Goal: Obtain resource: Download file/media

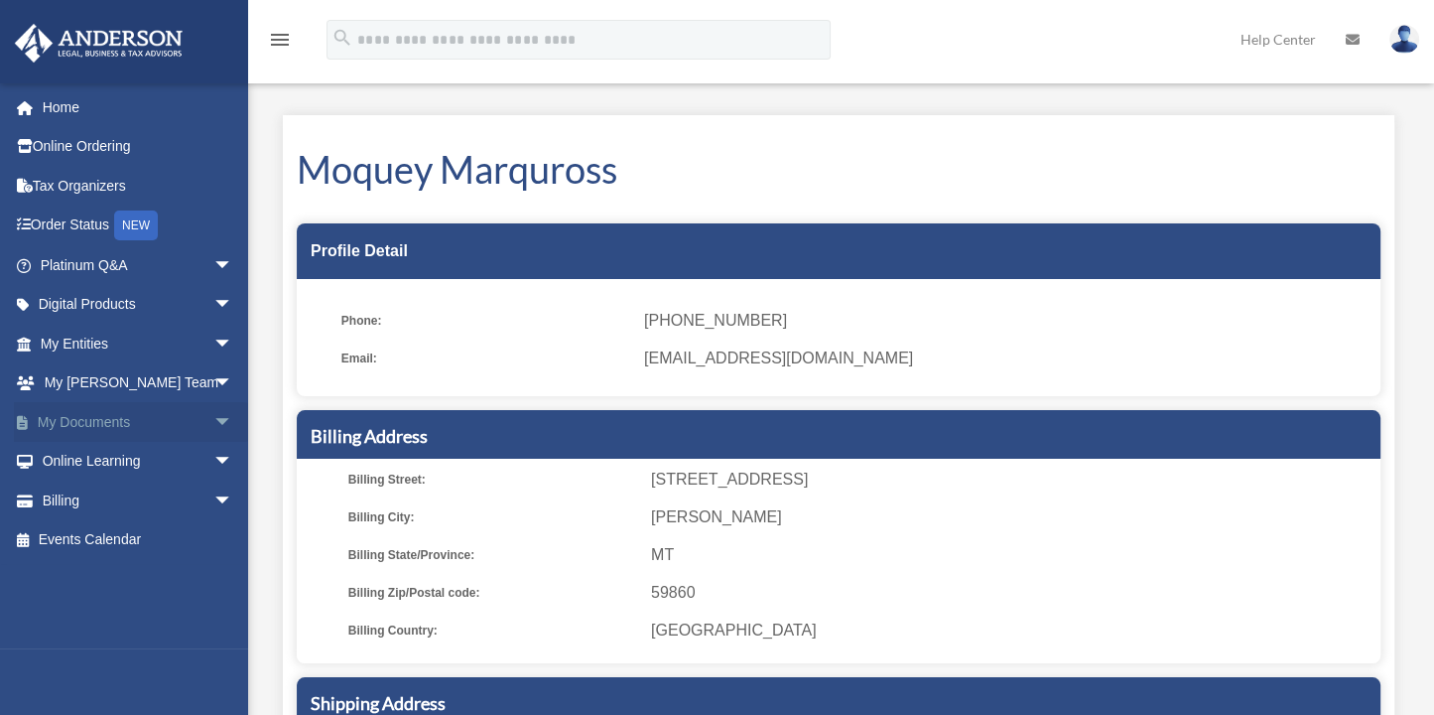
click at [58, 423] on link "My Documents arrow_drop_down" at bounding box center [138, 422] width 249 height 40
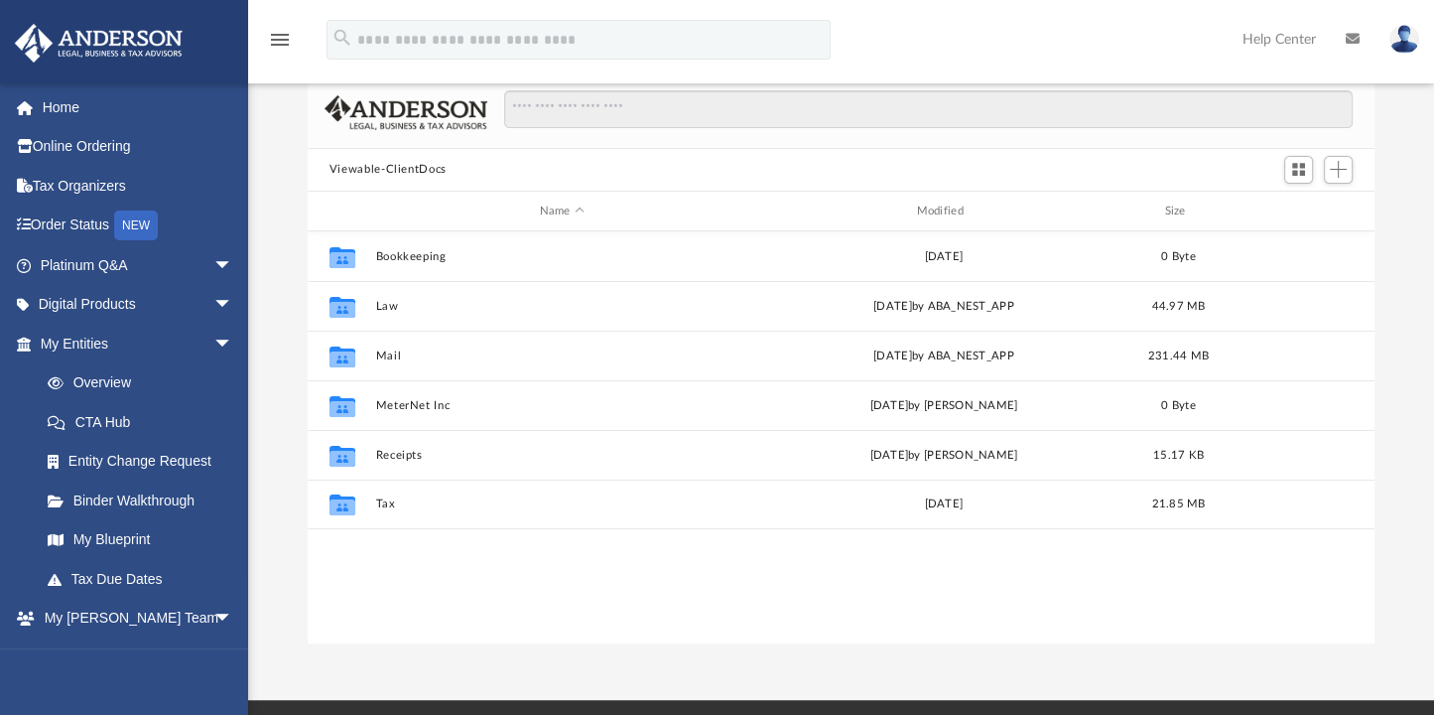
scroll to position [112, 0]
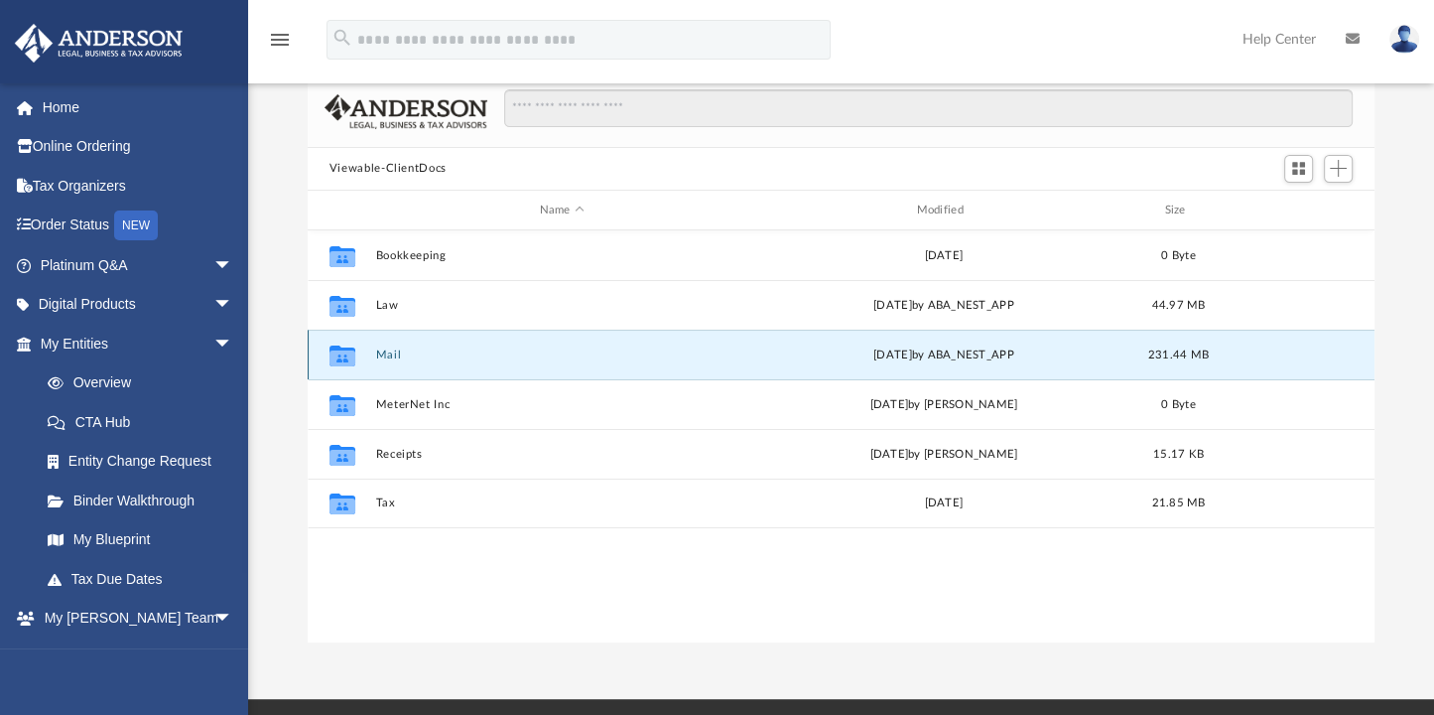
click at [395, 353] on button "Mail" at bounding box center [561, 354] width 373 height 13
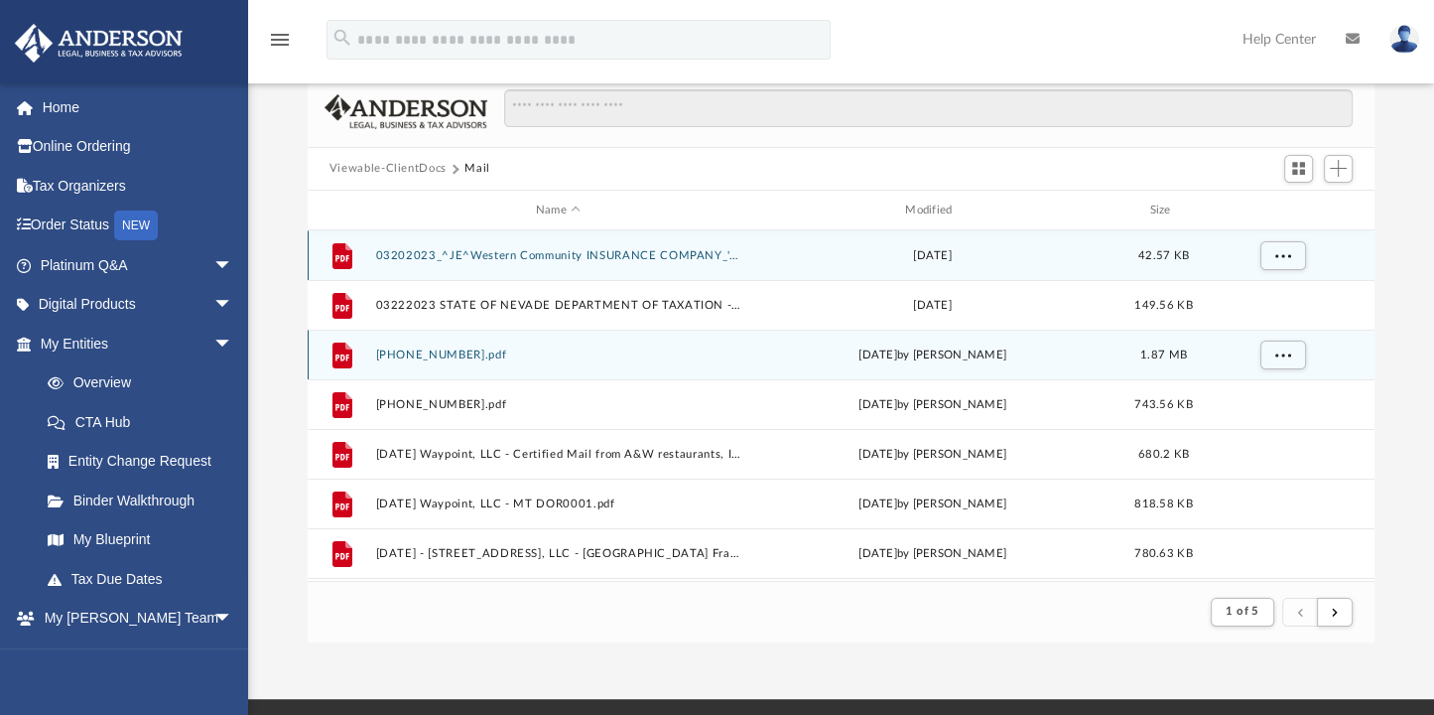
scroll to position [374, 1052]
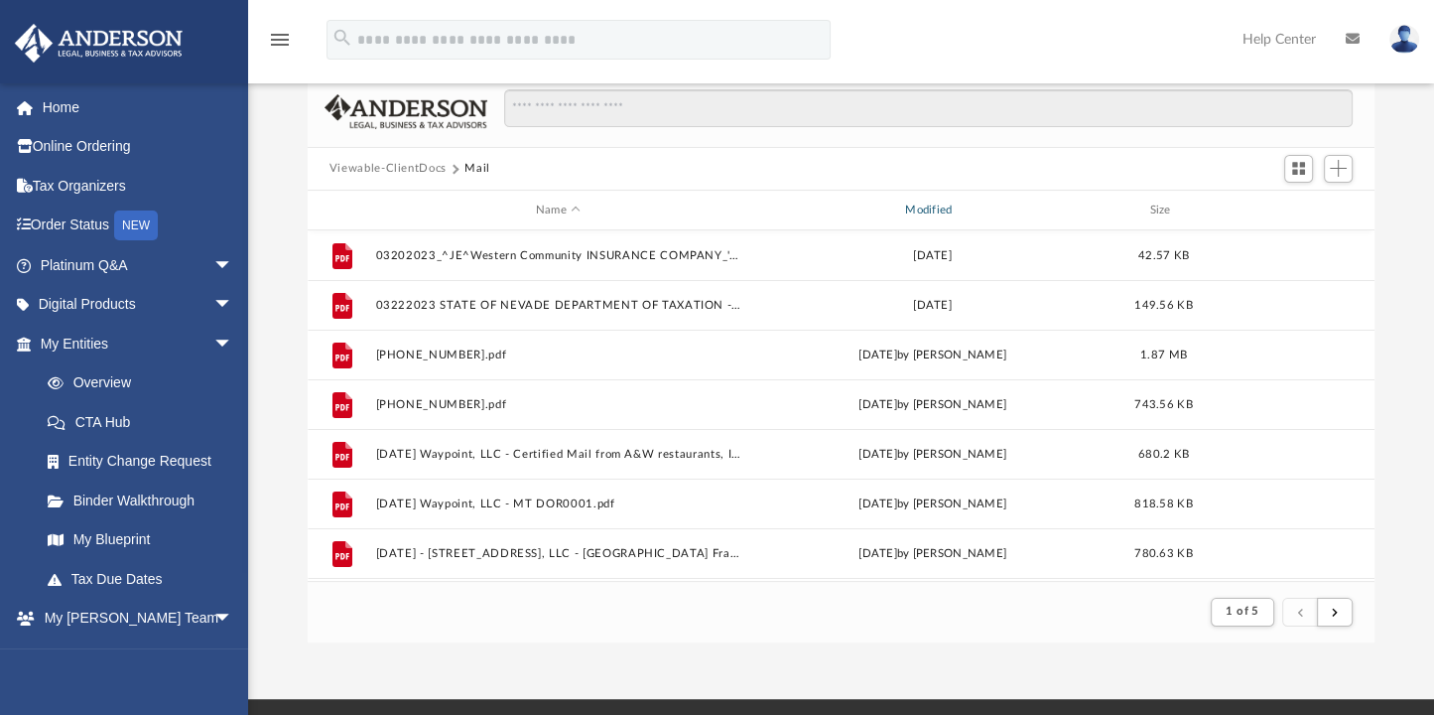
click at [933, 203] on div "Modified" at bounding box center [932, 211] width 366 height 18
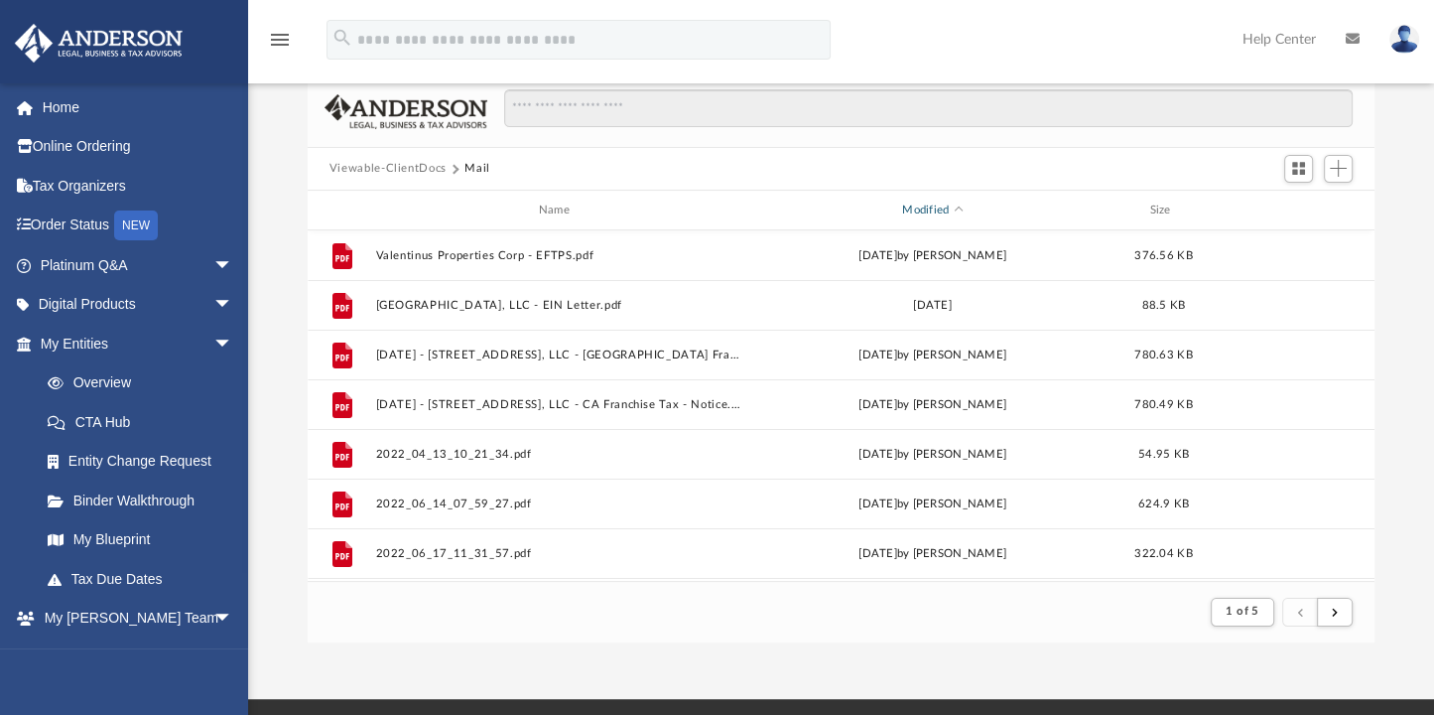
click at [937, 204] on div "Modified" at bounding box center [932, 211] width 366 height 18
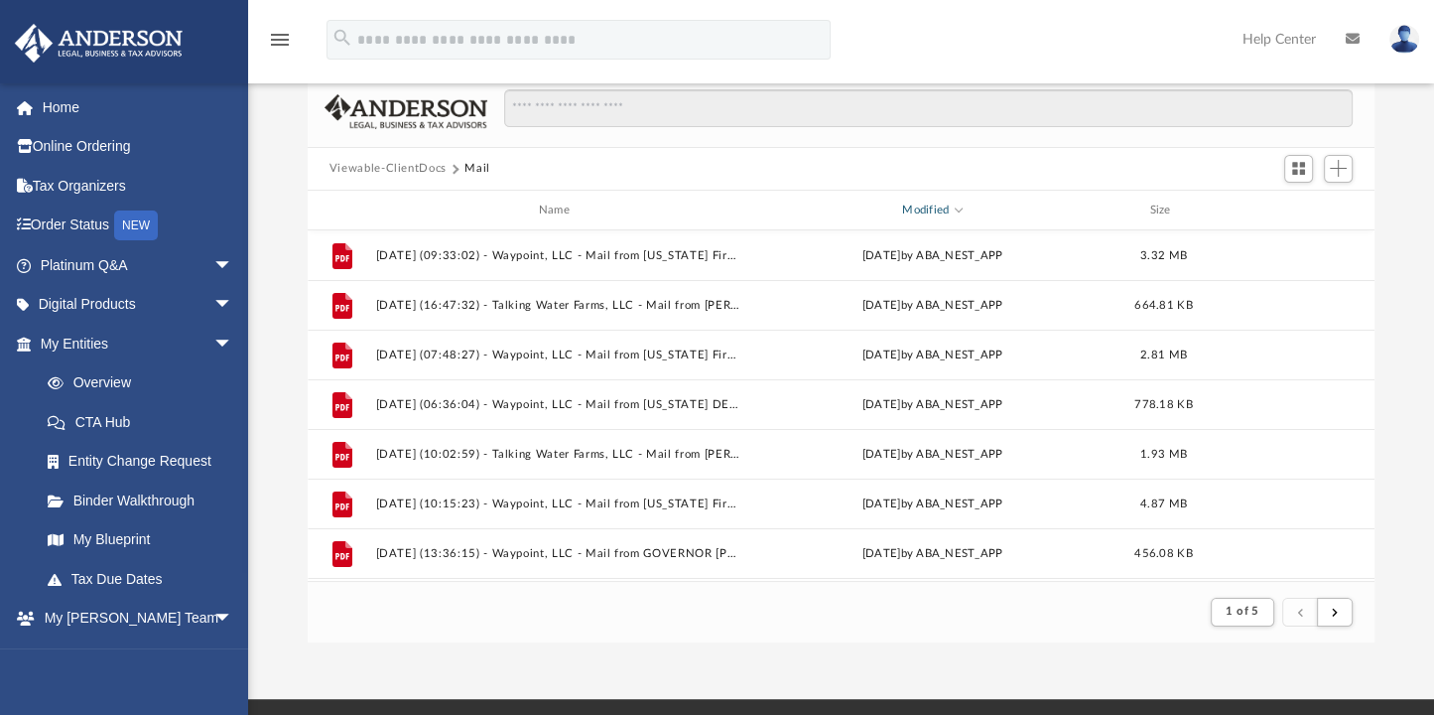
click at [937, 204] on div "Modified" at bounding box center [932, 211] width 366 height 18
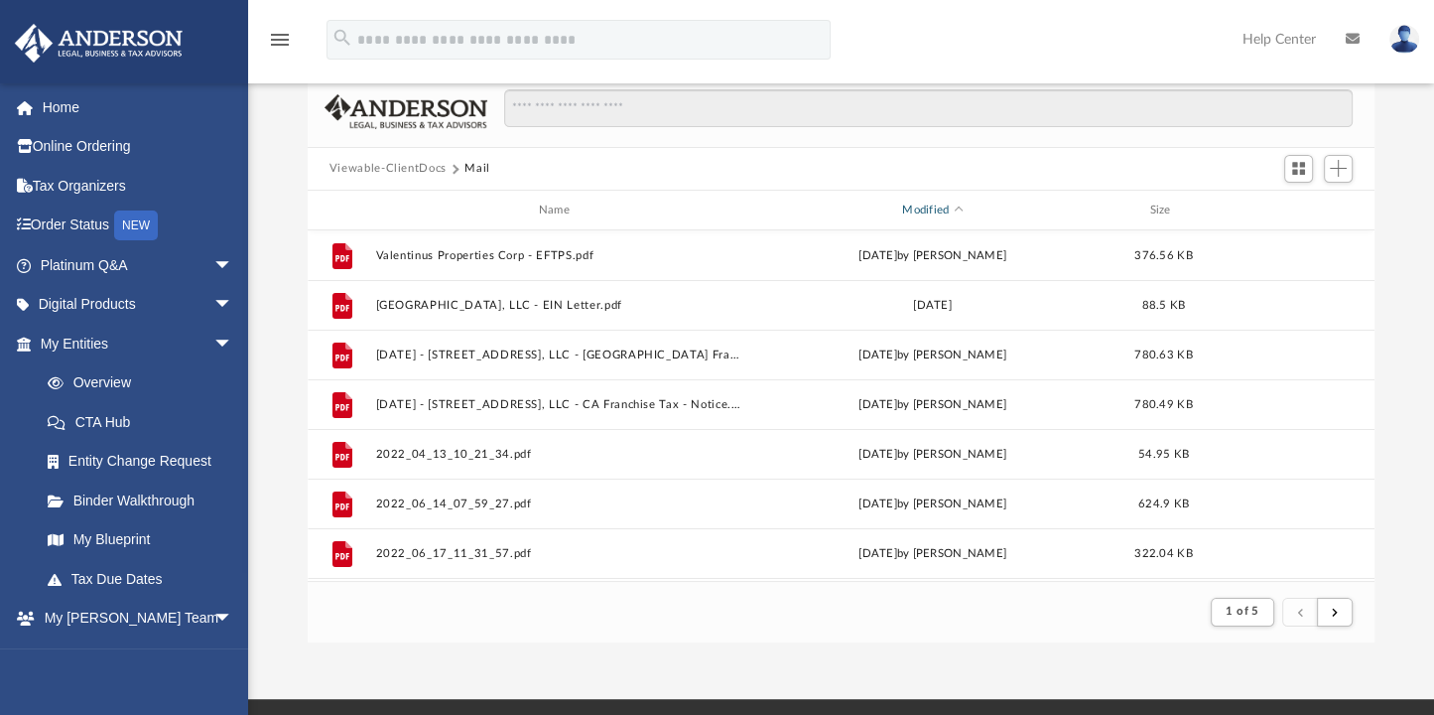
click at [937, 204] on div "Modified" at bounding box center [932, 211] width 366 height 18
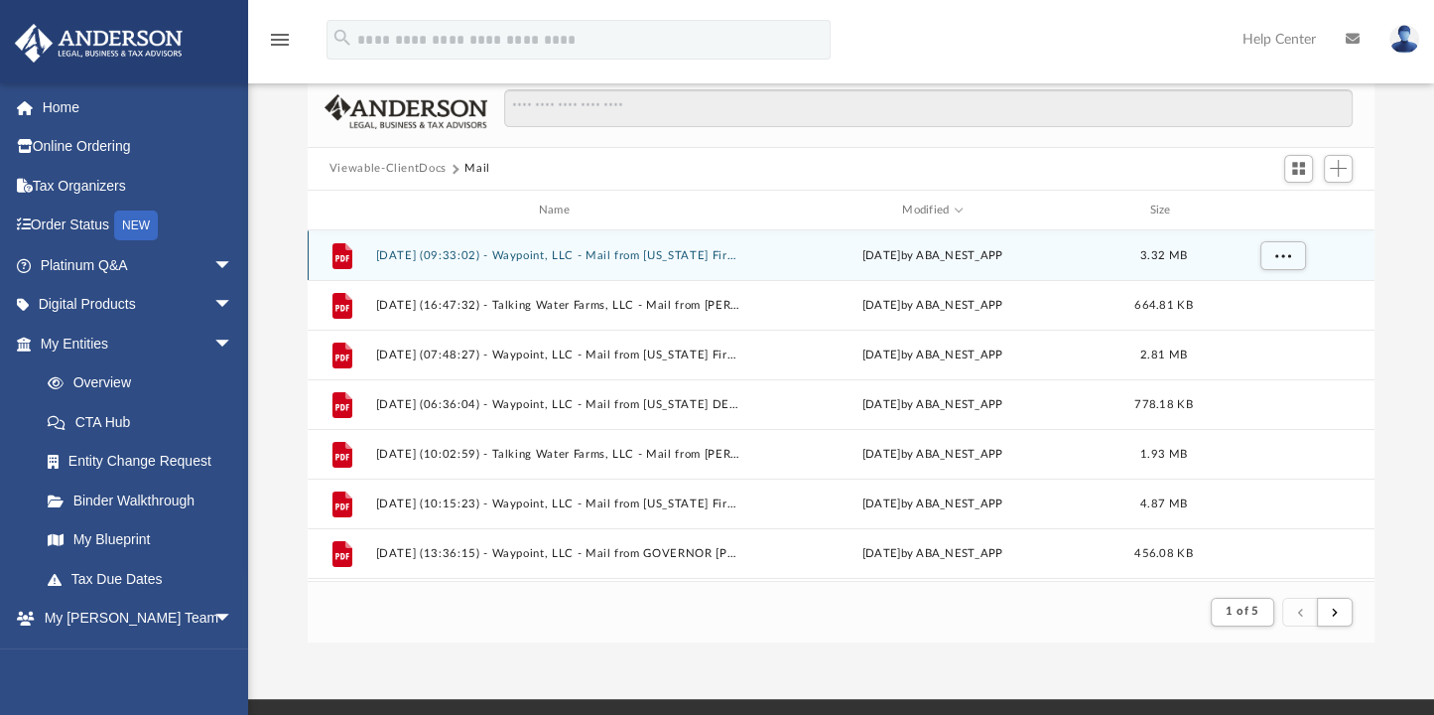
click at [676, 253] on button "2025.08.11 (09:33:02) - Waypoint, LLC - Mail from Idaho First Bank.pdf" at bounding box center [557, 255] width 365 height 13
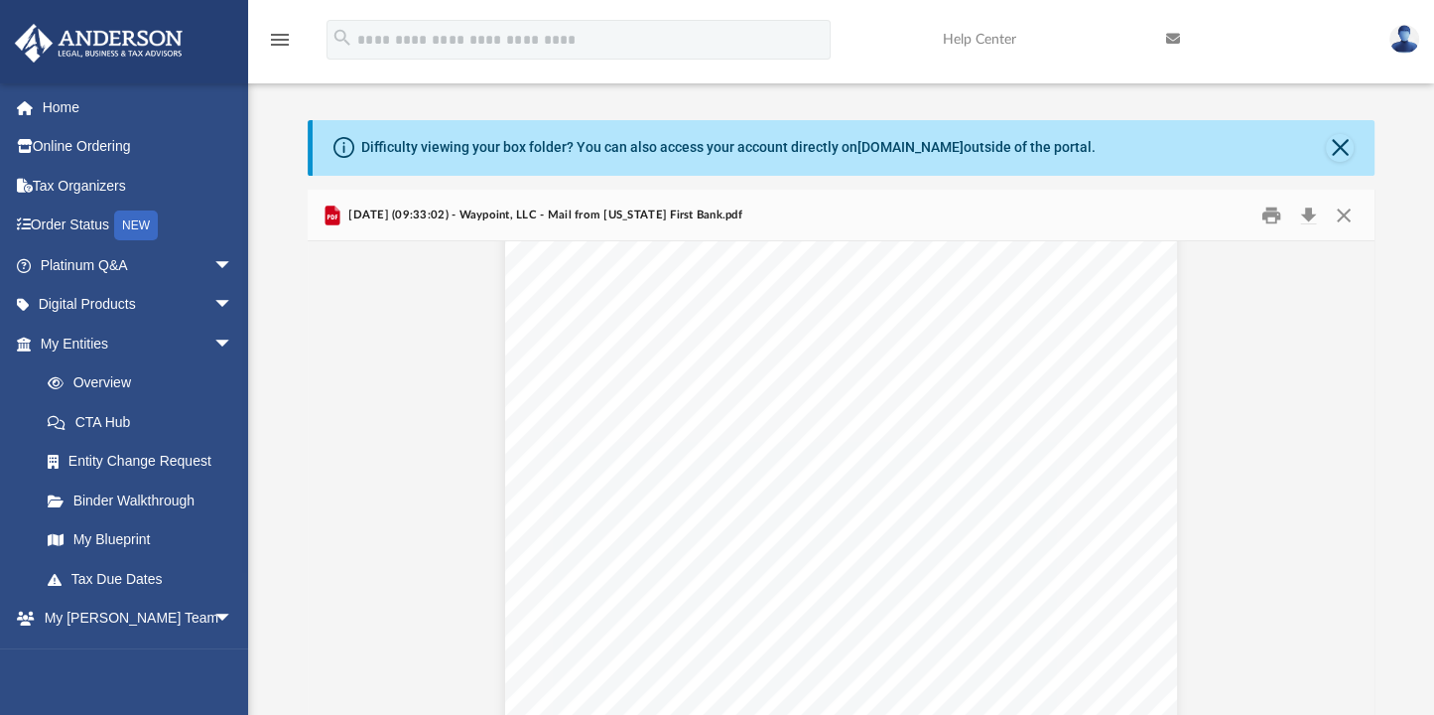
scroll to position [23931, 0]
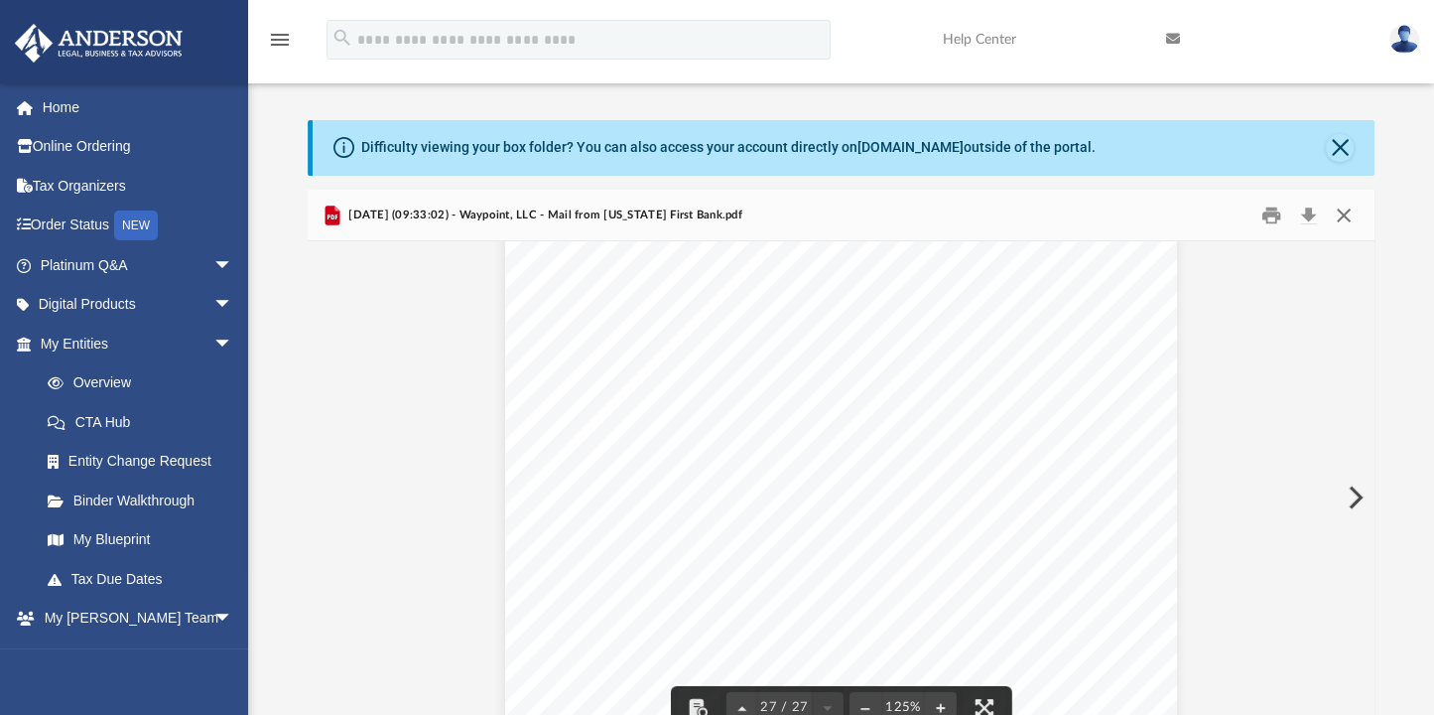
click at [1338, 209] on button "Close" at bounding box center [1344, 215] width 36 height 31
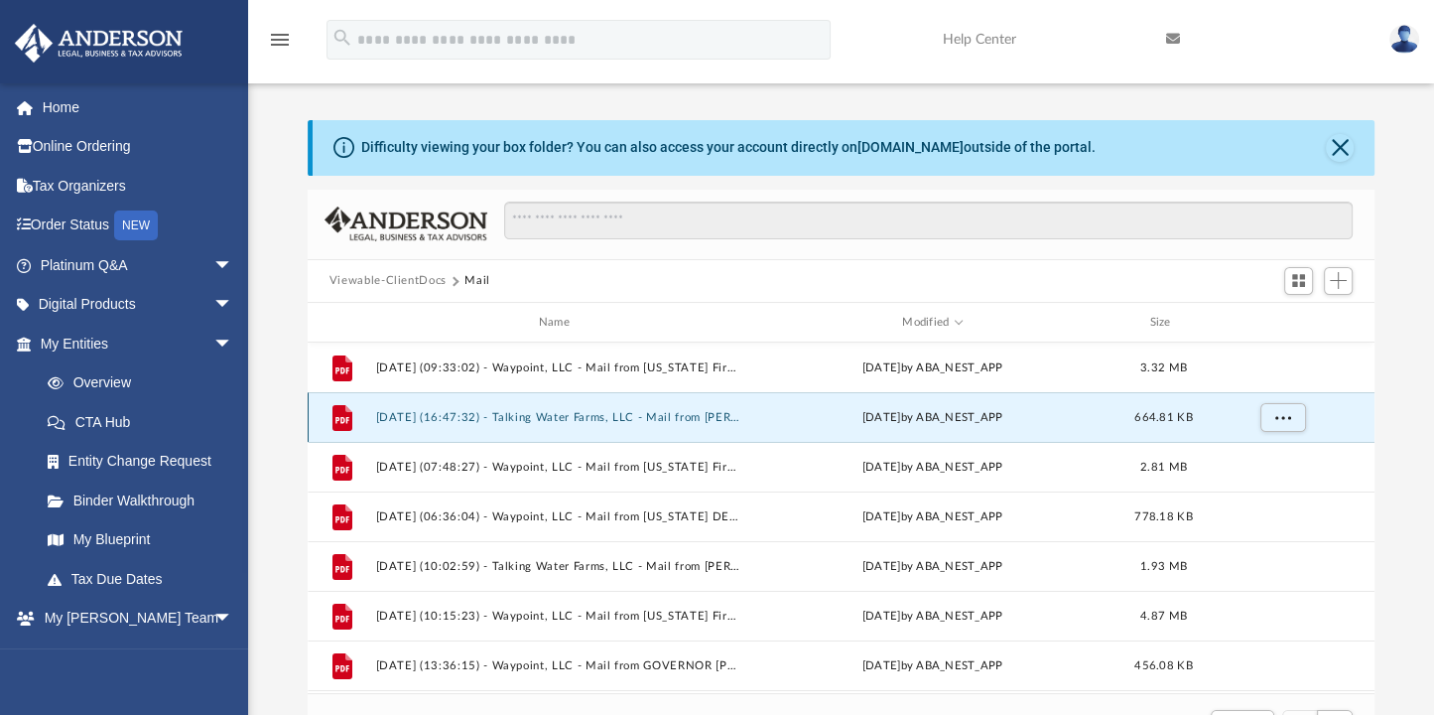
click at [666, 413] on button "2025.07.30 (16:47:32) - Talking Water Farms, LLC - Mail from Ms. Secrist.pdf" at bounding box center [557, 417] width 365 height 13
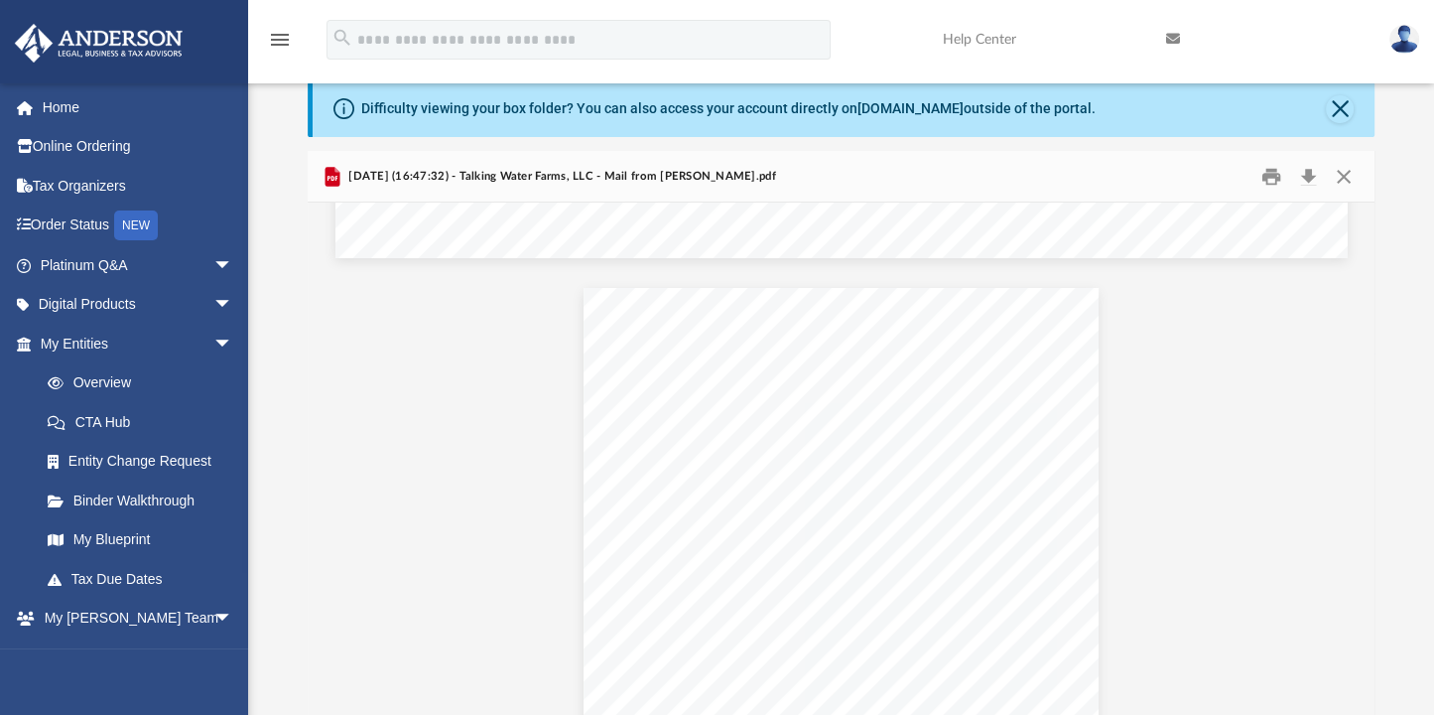
scroll to position [6576, 0]
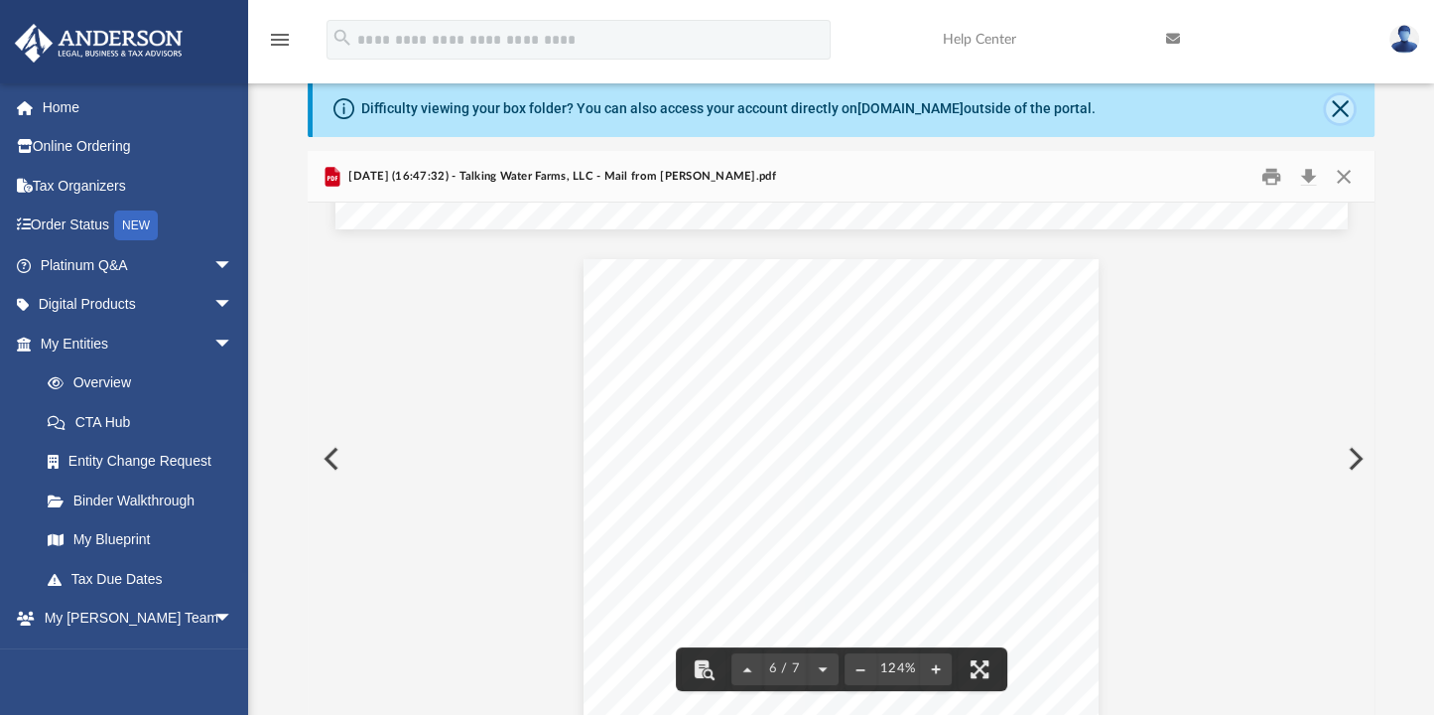
click at [1342, 104] on button "Close" at bounding box center [1340, 109] width 28 height 28
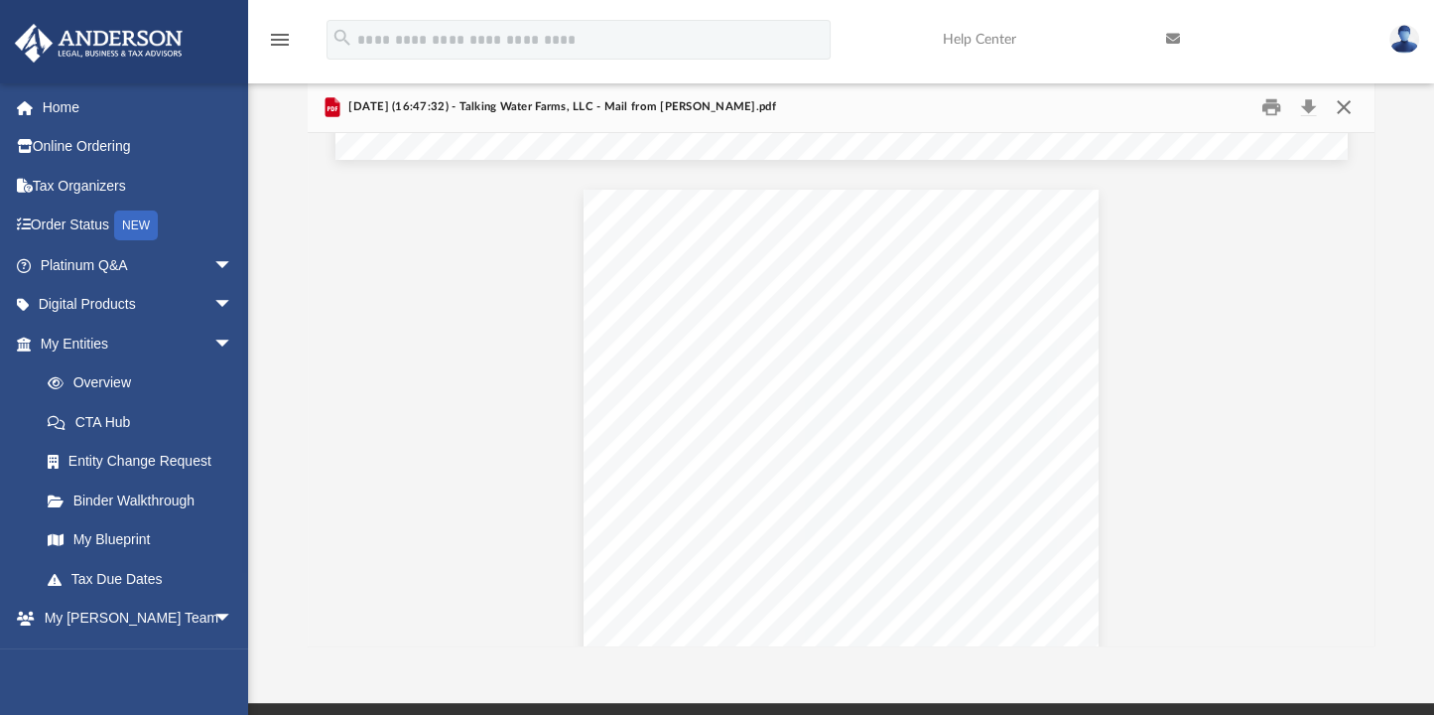
click at [1344, 106] on button "Close" at bounding box center [1344, 106] width 36 height 31
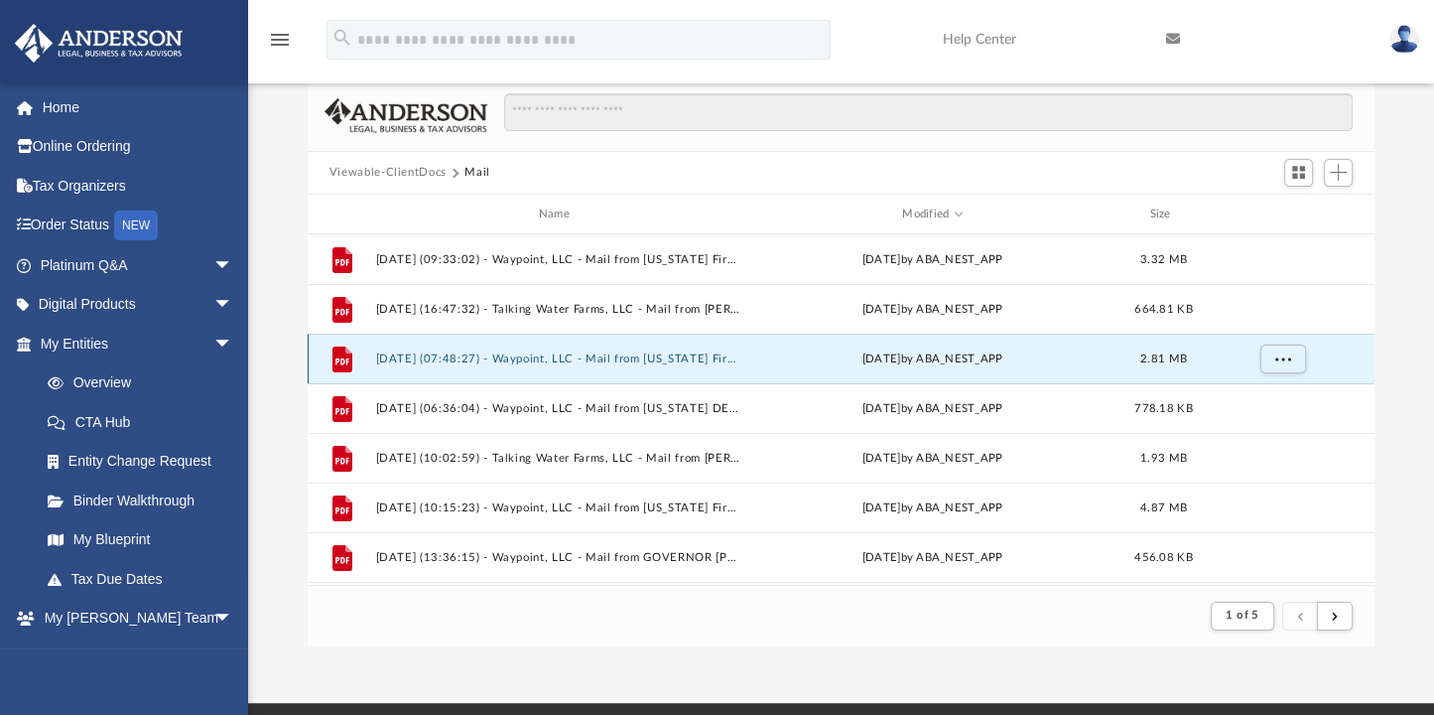
click at [575, 357] on button "2025.07.15 (07:48:27) - Waypoint, LLC - Mail from Idaho First Bank.pdf" at bounding box center [557, 358] width 365 height 13
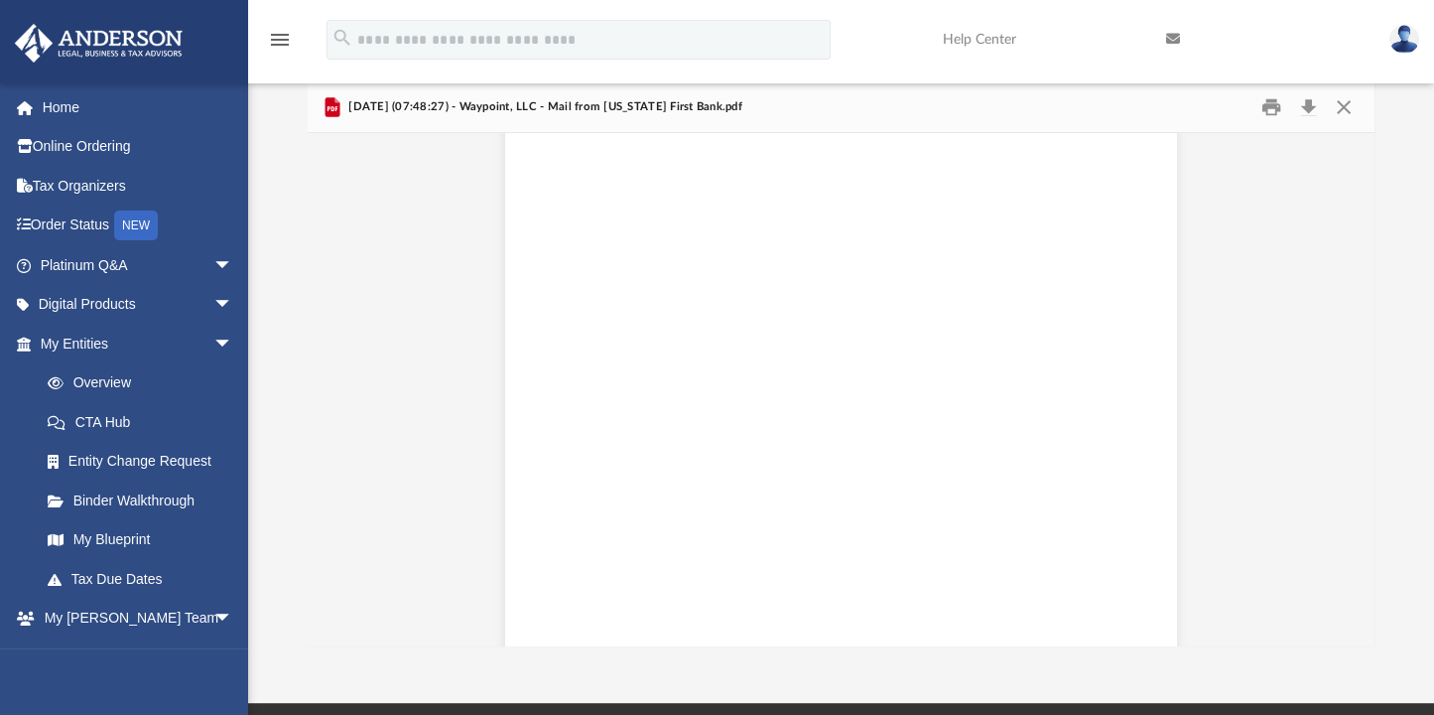
scroll to position [21024, 0]
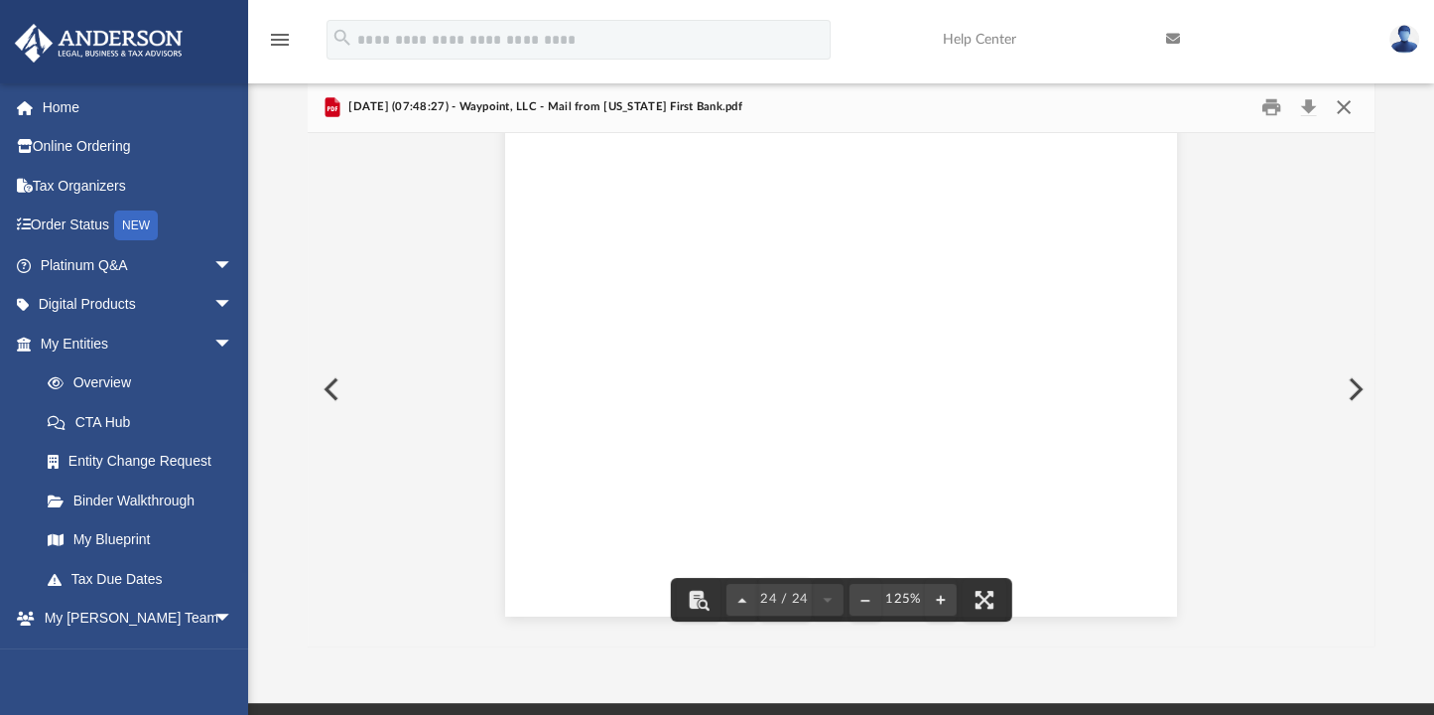
click at [1338, 108] on button "Close" at bounding box center [1344, 106] width 36 height 31
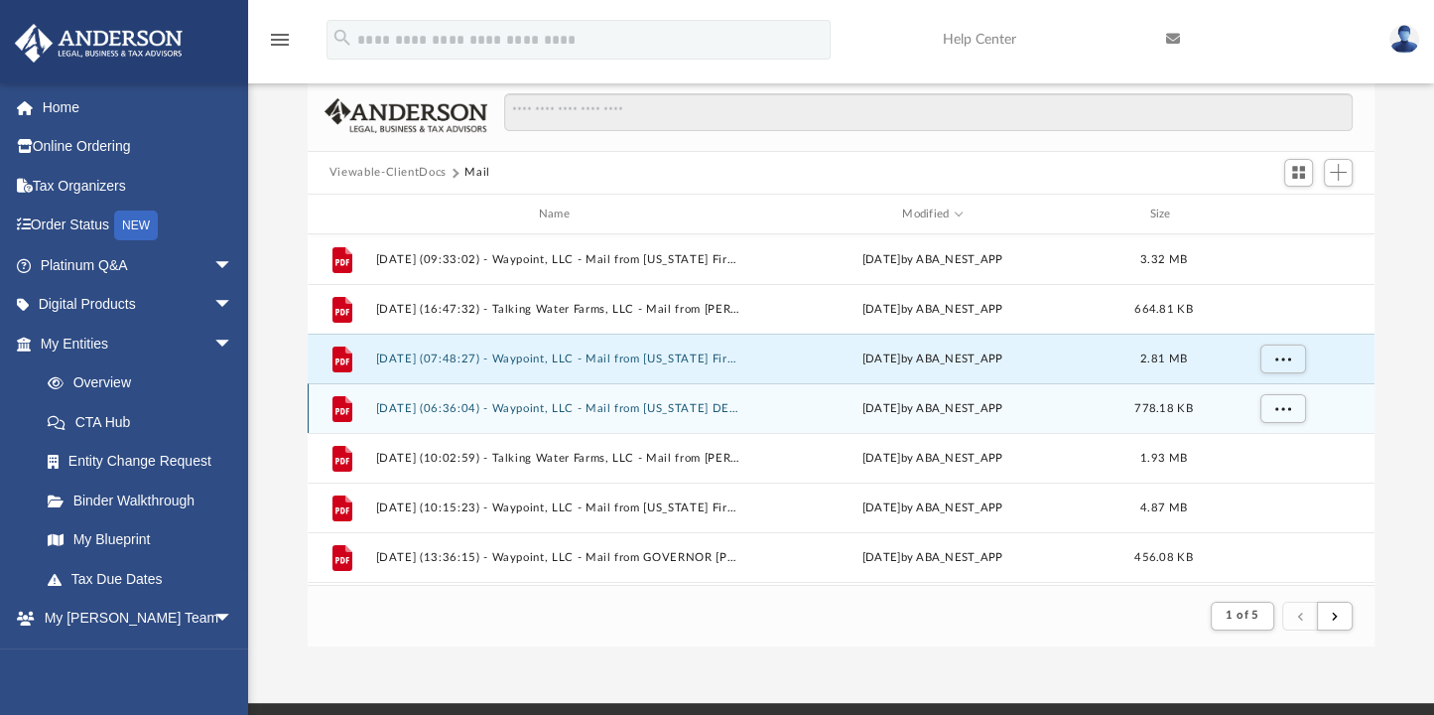
click at [615, 409] on button "2025.07.11 (06:36:04) - Waypoint, LLC - Mail from MONTANA DEPARTMENT OF REVENUE…" at bounding box center [557, 408] width 365 height 13
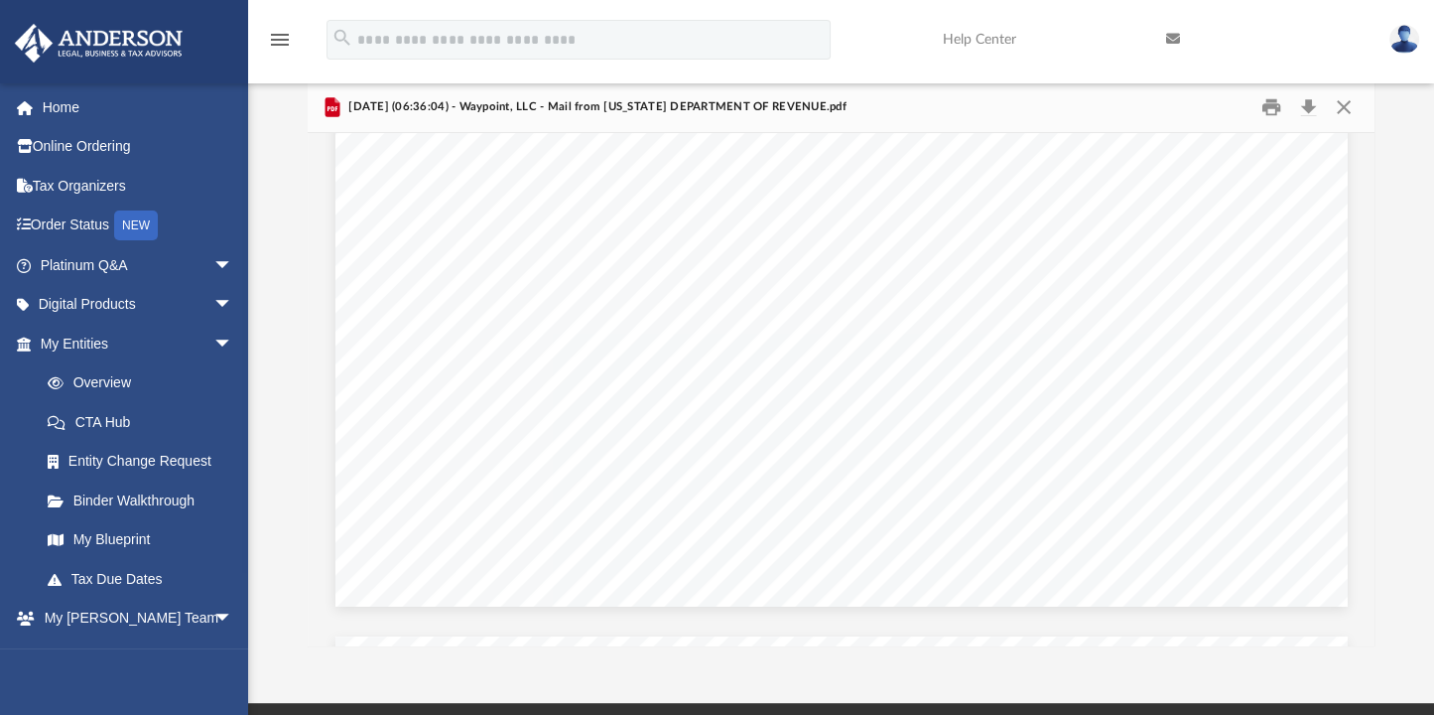
scroll to position [797, 0]
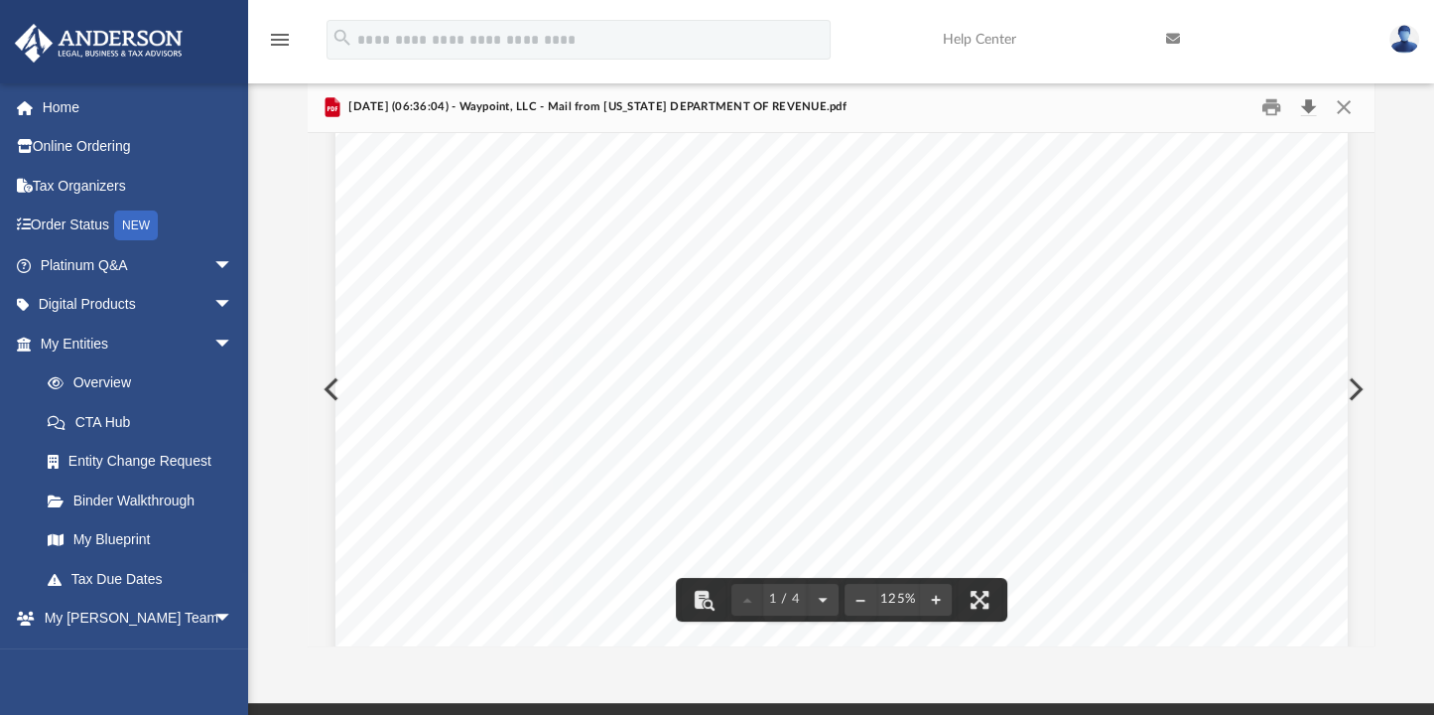
click at [1306, 103] on button "Download" at bounding box center [1308, 106] width 36 height 31
click at [873, 362] on div "Page 1" at bounding box center [842, 5] width 1013 height 1309
drag, startPoint x: 1087, startPoint y: 124, endPoint x: 1199, endPoint y: 331, distance: 235.0
click at [1199, 331] on div "2025.07.11 (06:36:04) - Waypoint, LLC - Mail from MONTANA DEPARTMENT OF REVENUE…" at bounding box center [842, 363] width 1068 height 565
click at [1307, 108] on button "Download" at bounding box center [1308, 106] width 36 height 31
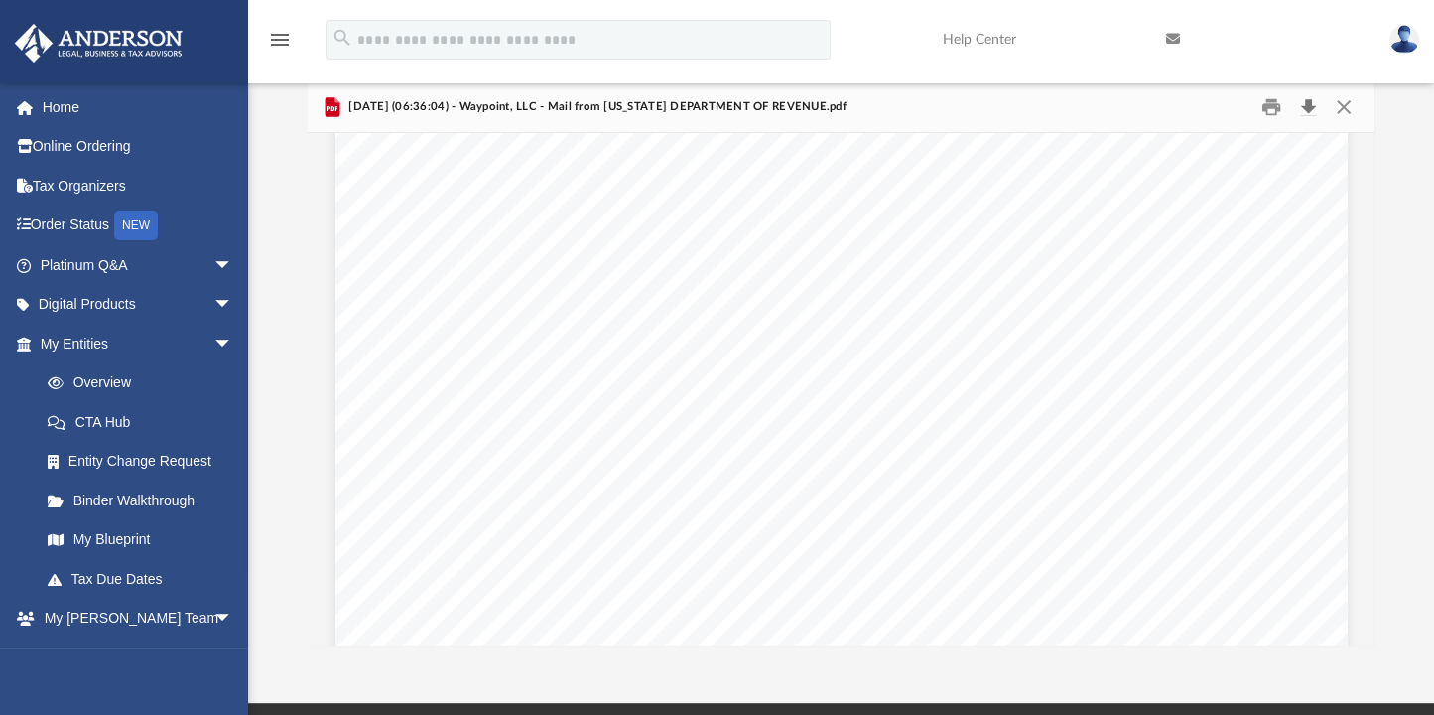
scroll to position [0, 0]
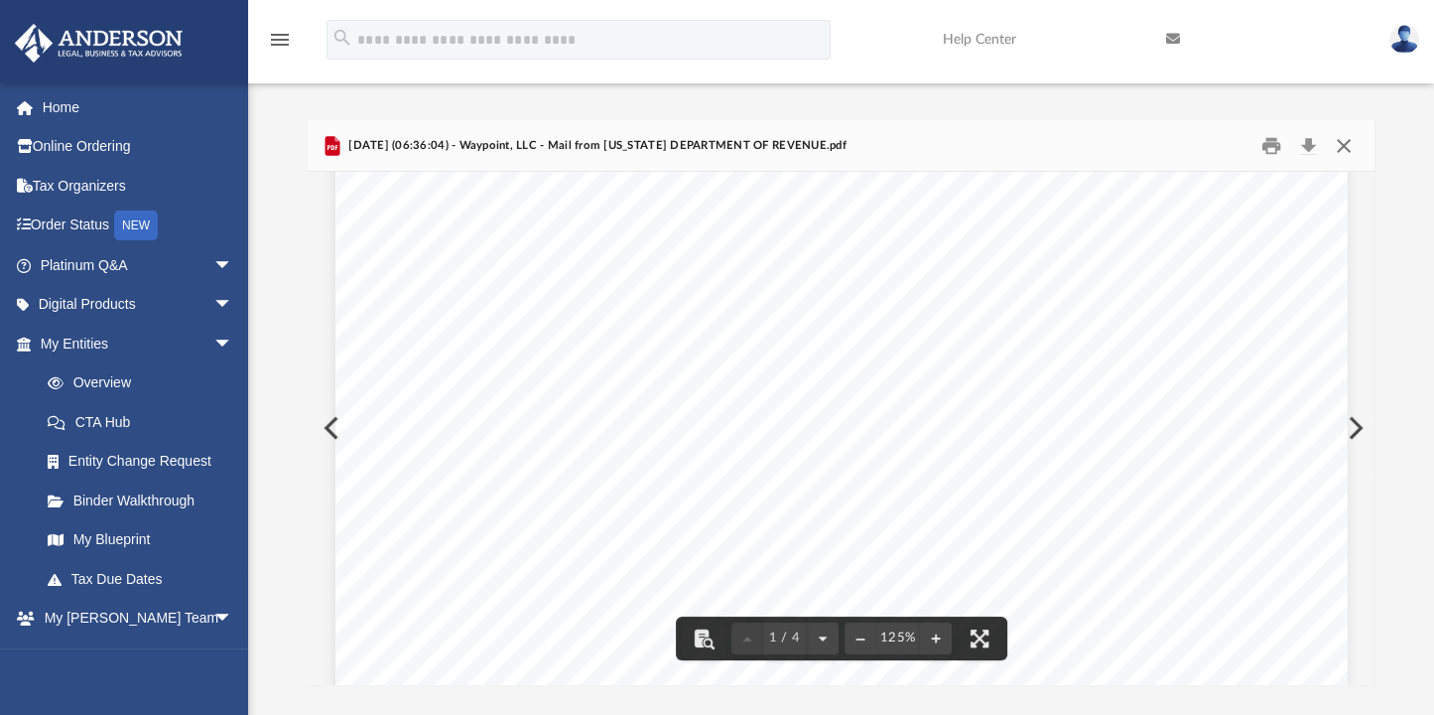
click at [1342, 147] on button "Close" at bounding box center [1344, 145] width 36 height 31
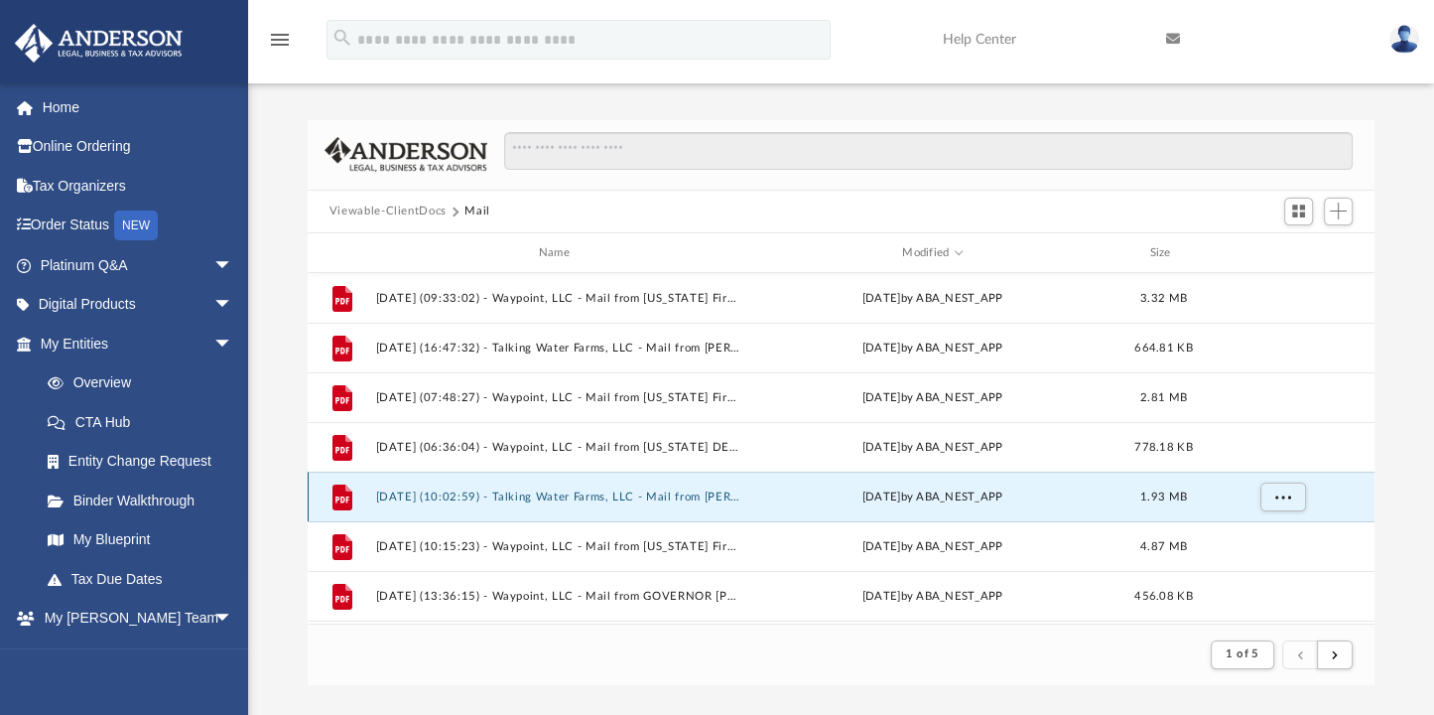
click at [681, 490] on button "2025.07.01 (10:02:59) - Talking Water Farms, LLC - Mail from Ms. Isaacson.pdf" at bounding box center [557, 496] width 365 height 13
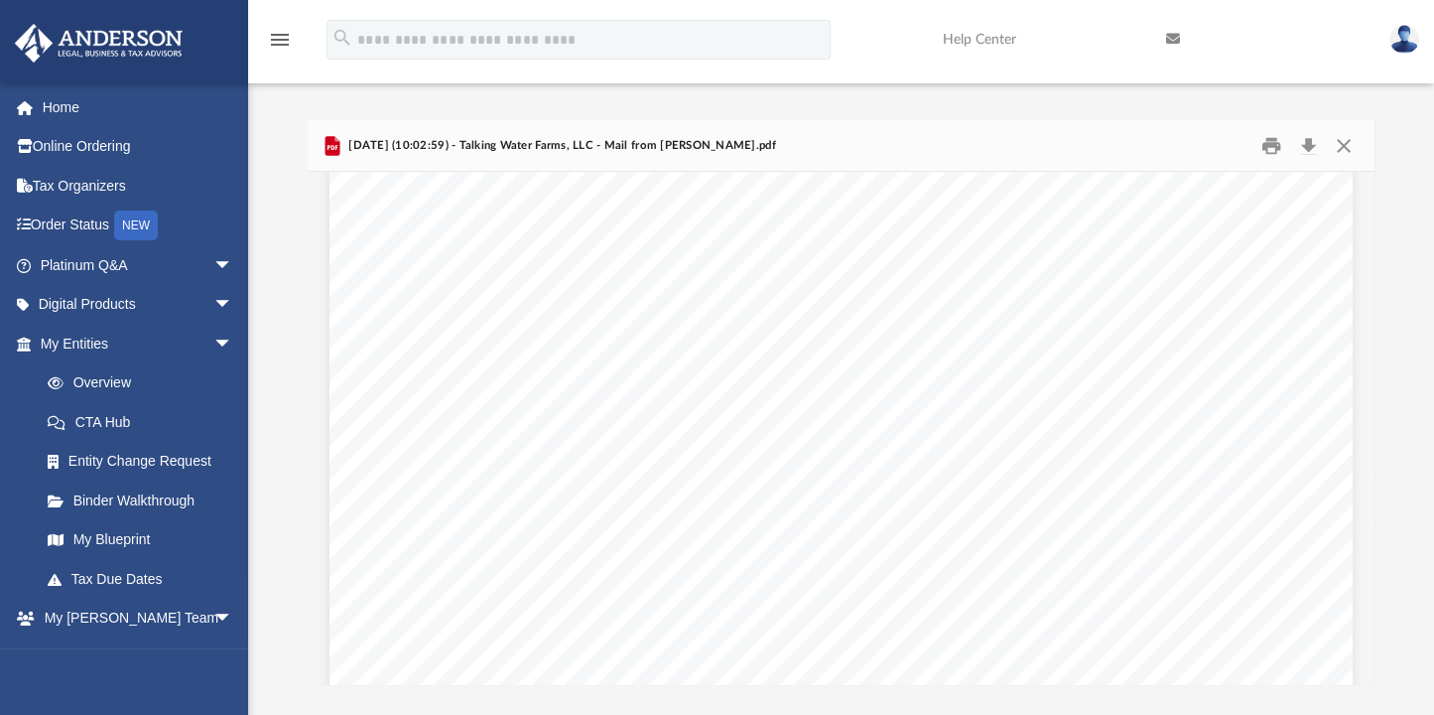
scroll to position [1610, 0]
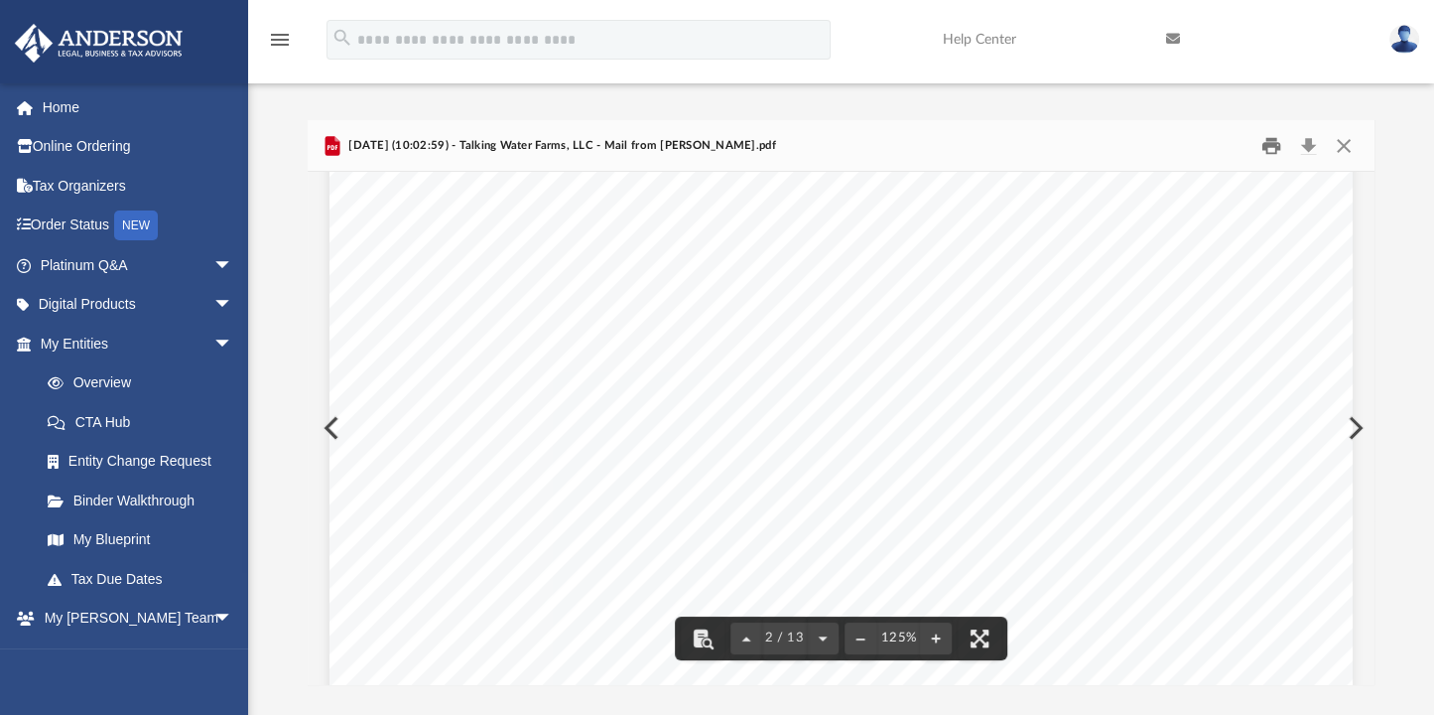
click at [1275, 148] on button "Print" at bounding box center [1272, 145] width 40 height 31
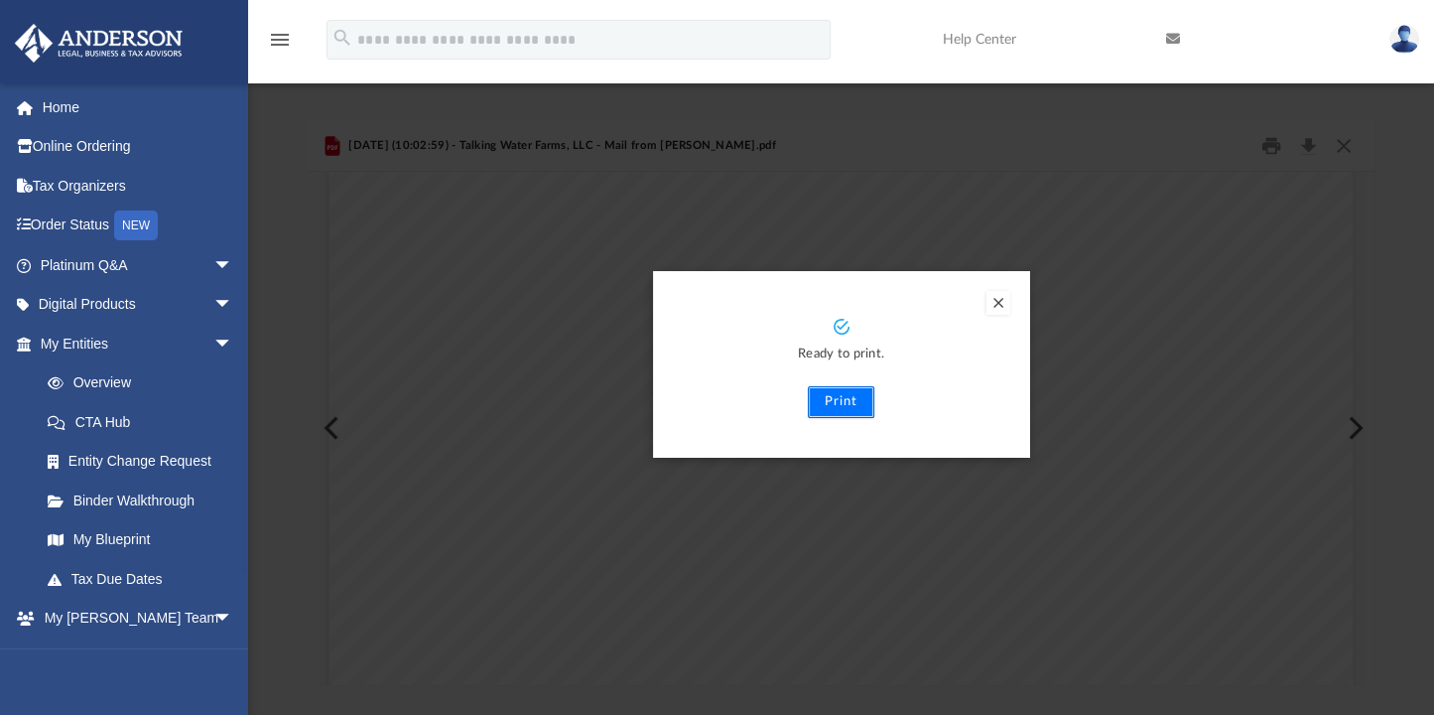
click at [850, 394] on button "Print" at bounding box center [841, 402] width 67 height 32
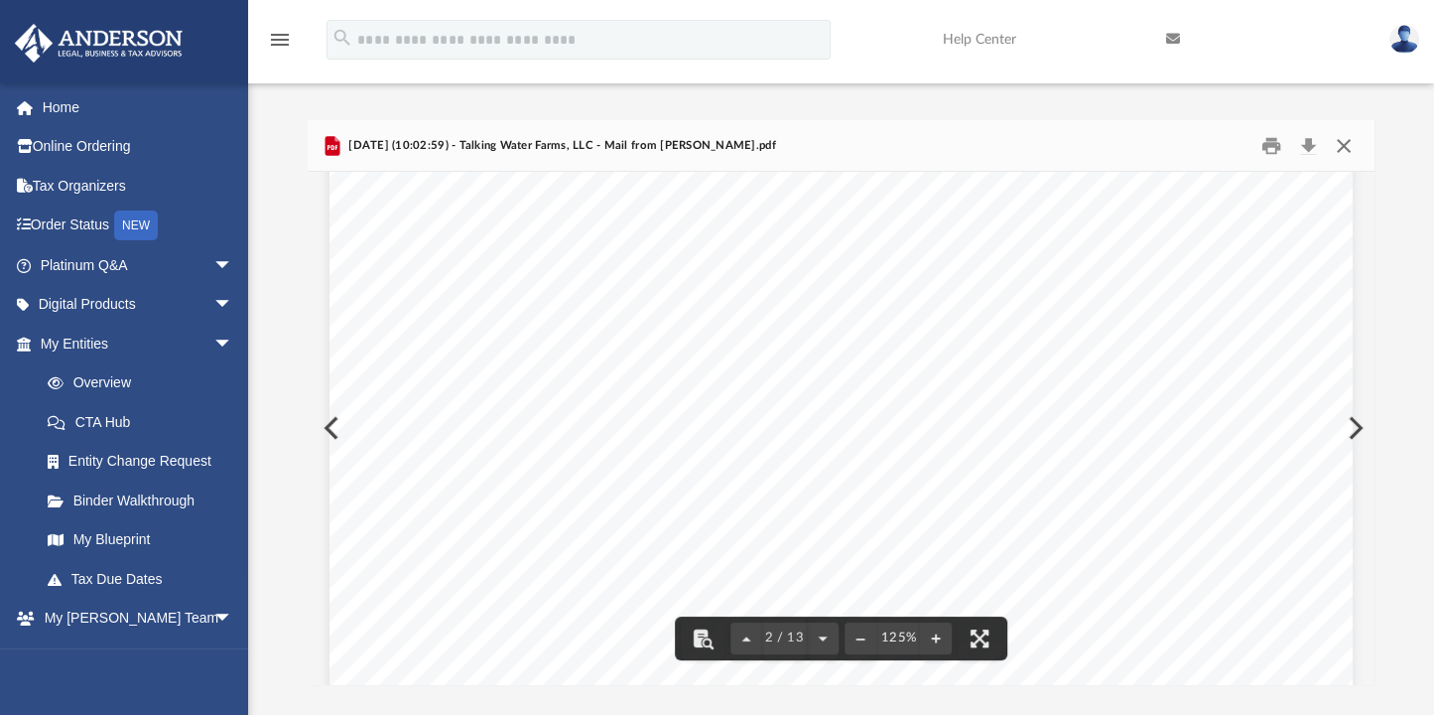
click at [1345, 140] on button "Close" at bounding box center [1344, 145] width 36 height 31
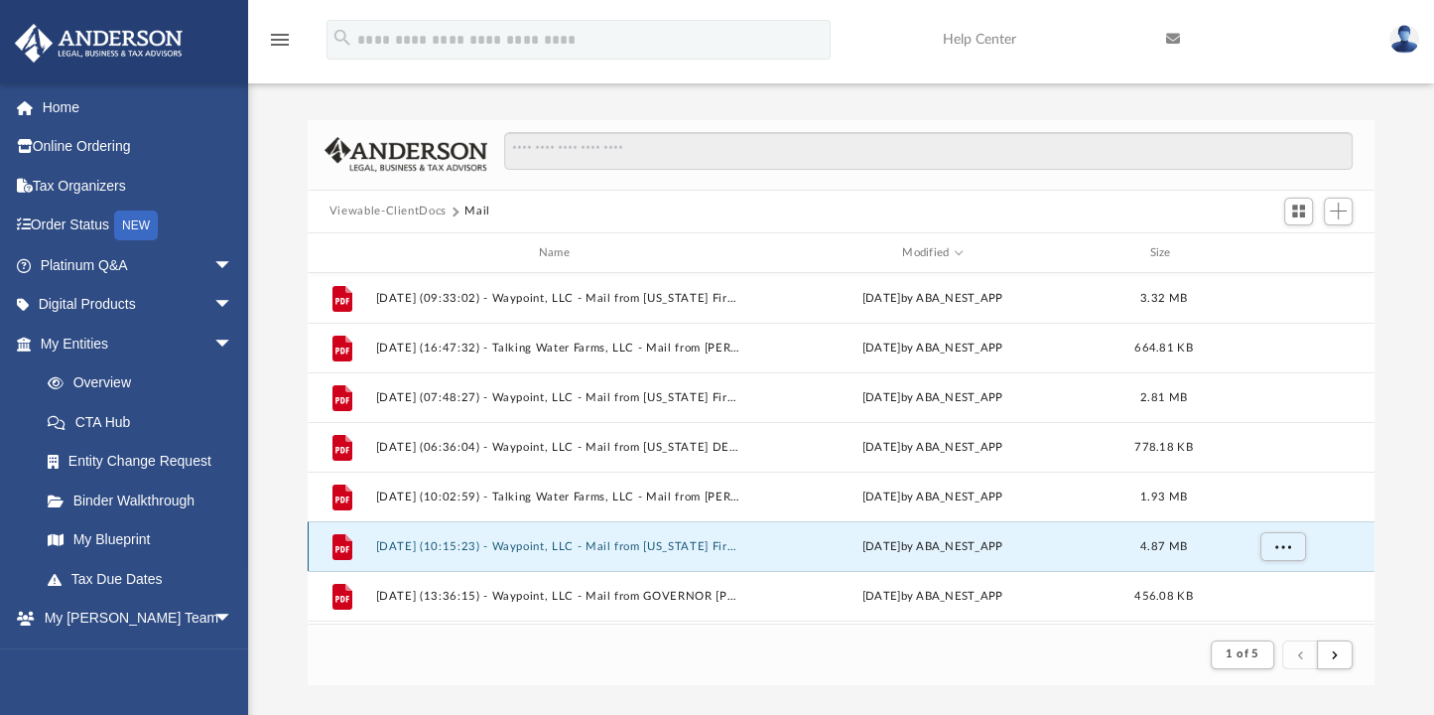
click at [671, 545] on button "2025.06.17 (10:15:23) - Waypoint, LLC - Mail from Idaho First Bank.pdf" at bounding box center [557, 546] width 365 height 13
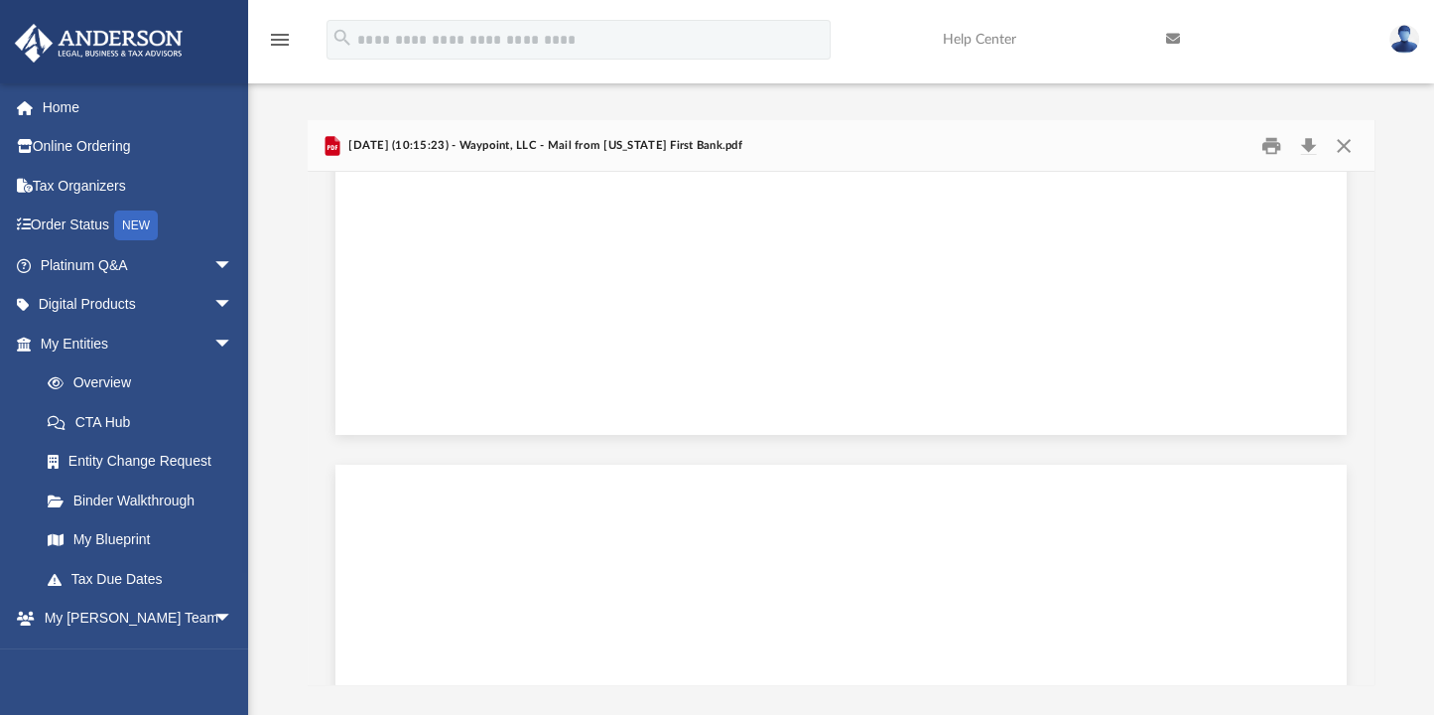
scroll to position [14175, 0]
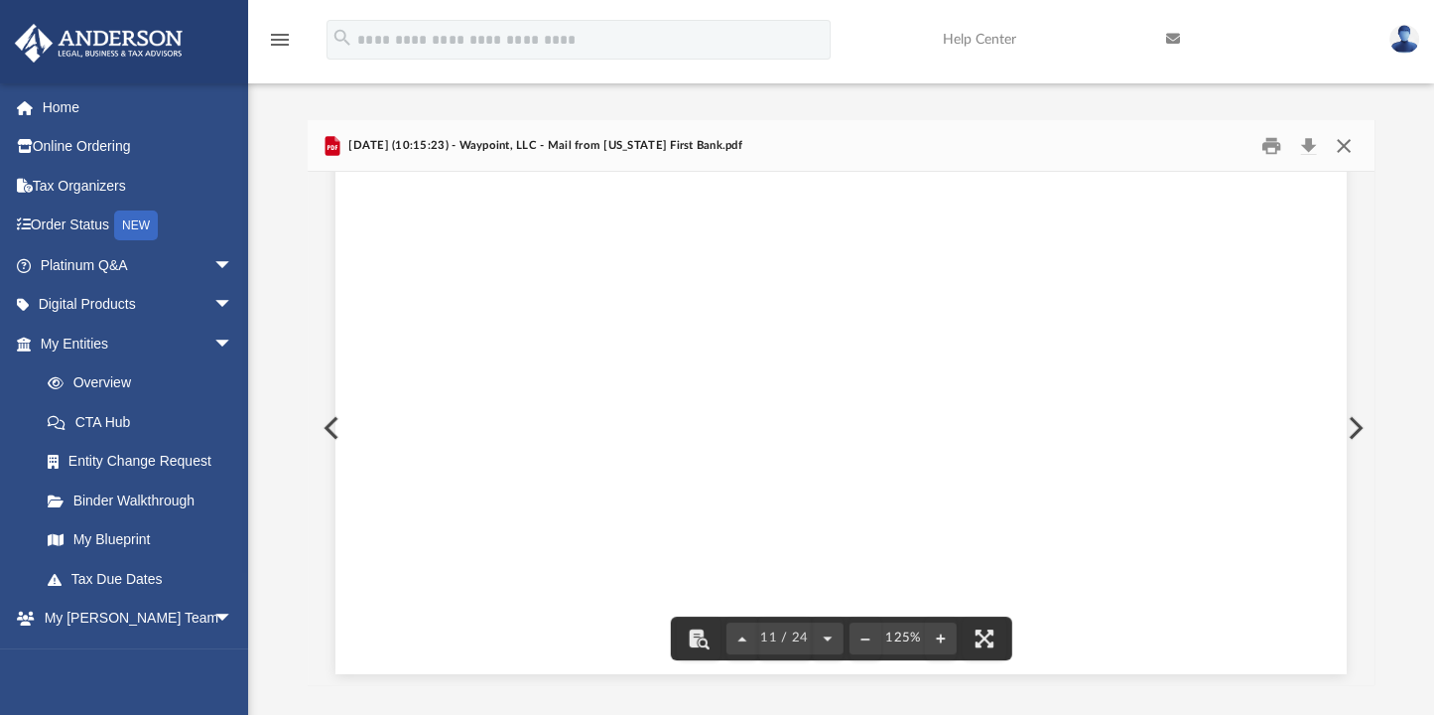
click at [1345, 152] on button "Close" at bounding box center [1344, 145] width 36 height 31
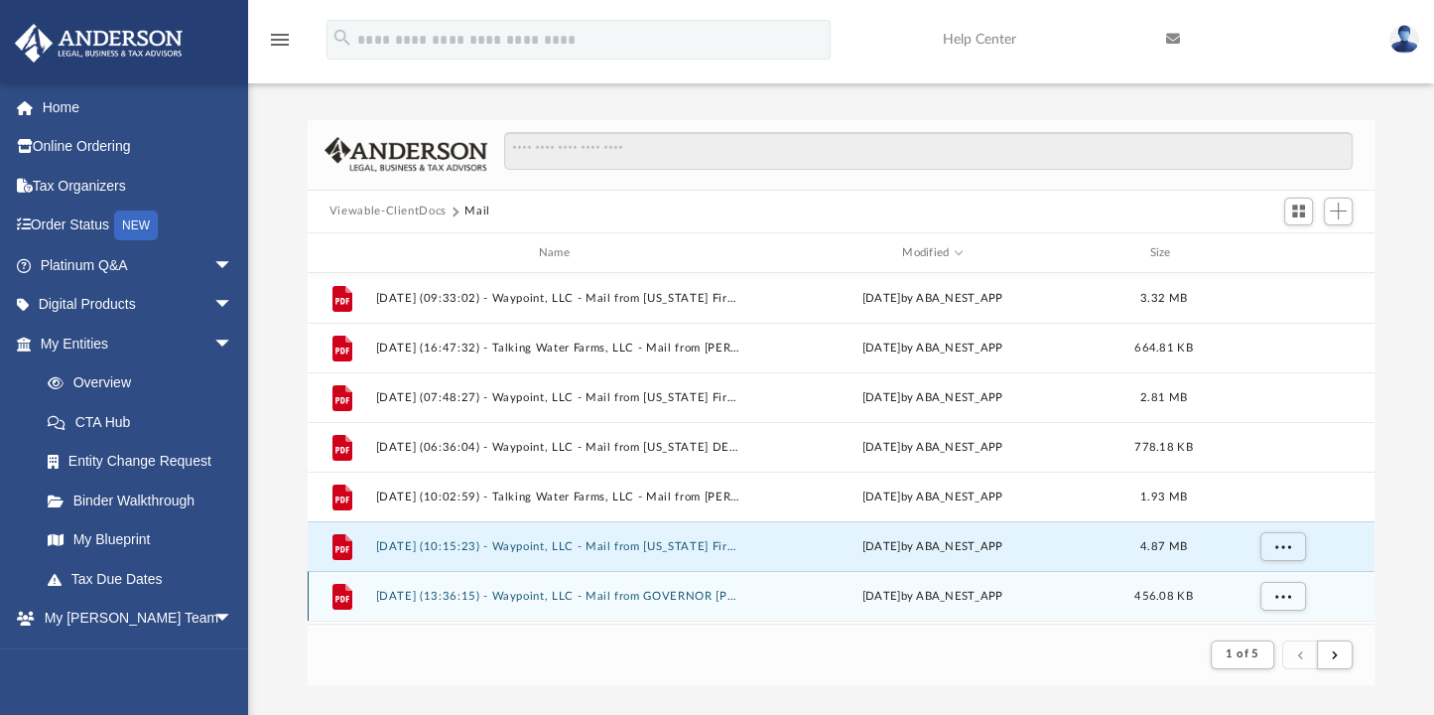
click at [650, 593] on button "2025.06.10 (13:36:15) - Waypoint, LLC - Mail from GOVERNOR GREG GIANFORTE DIREC…" at bounding box center [557, 596] width 365 height 13
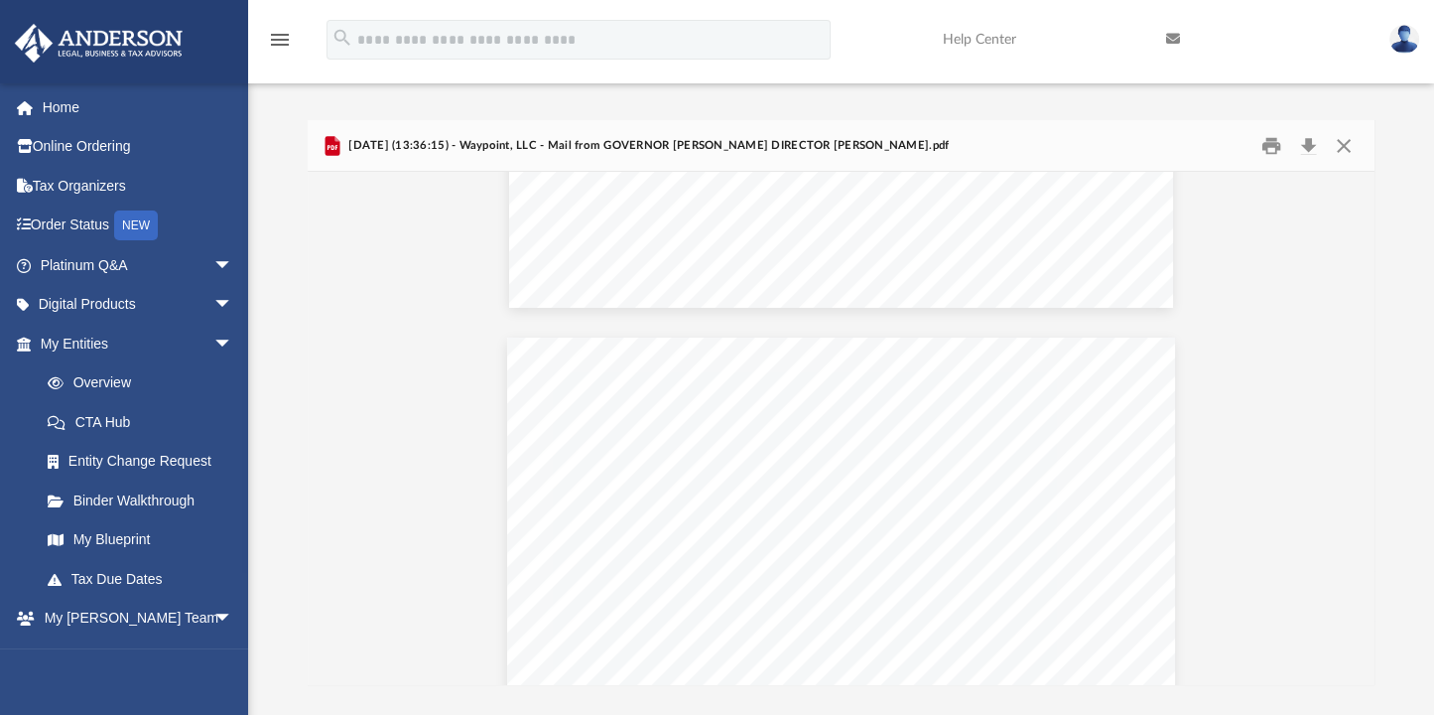
scroll to position [0, 0]
click at [1344, 144] on button "Close" at bounding box center [1344, 145] width 36 height 31
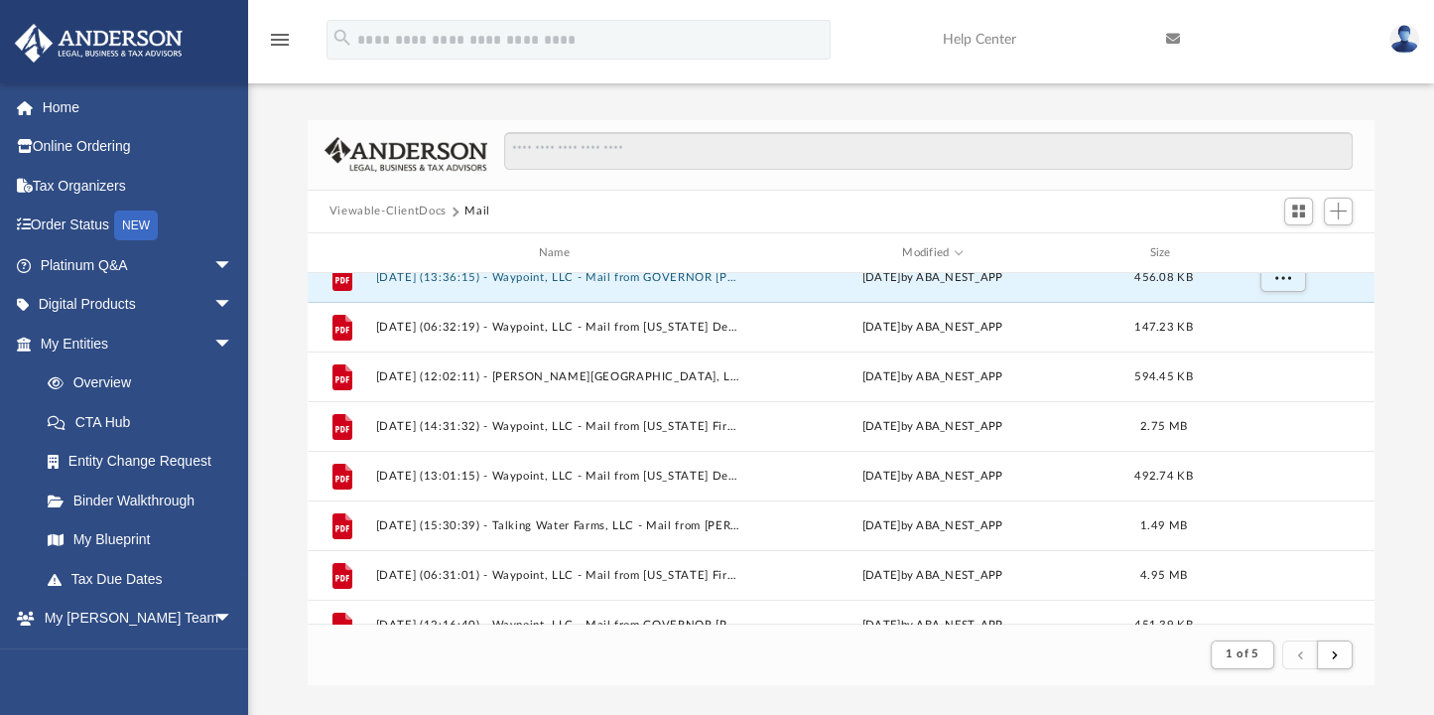
scroll to position [332, 0]
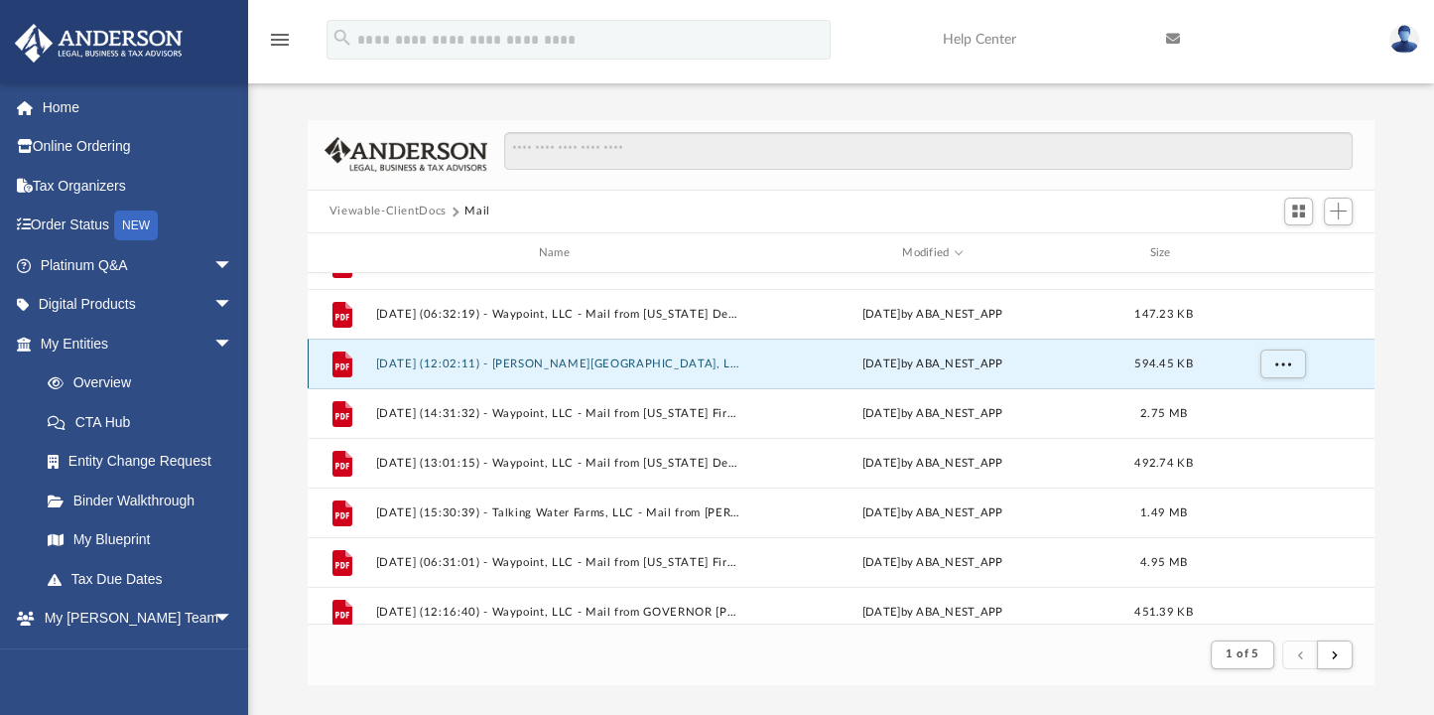
click at [625, 360] on button "2025.06.04 (12:02:11) - Wesp Gulch, LLC - Land Trust Documents from Jerry White…" at bounding box center [557, 363] width 365 height 13
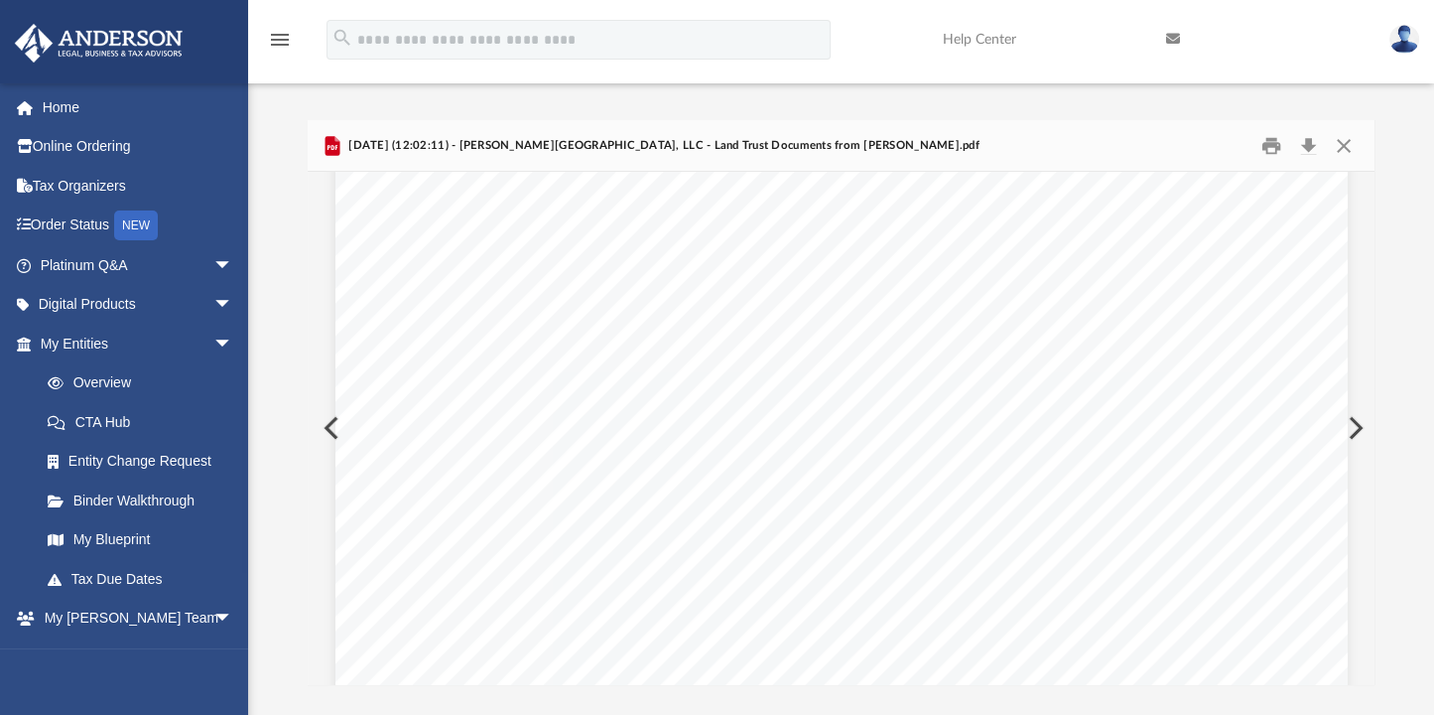
scroll to position [0, 0]
click at [68, 100] on link "Home" at bounding box center [138, 107] width 249 height 40
